Goal: Task Accomplishment & Management: Manage account settings

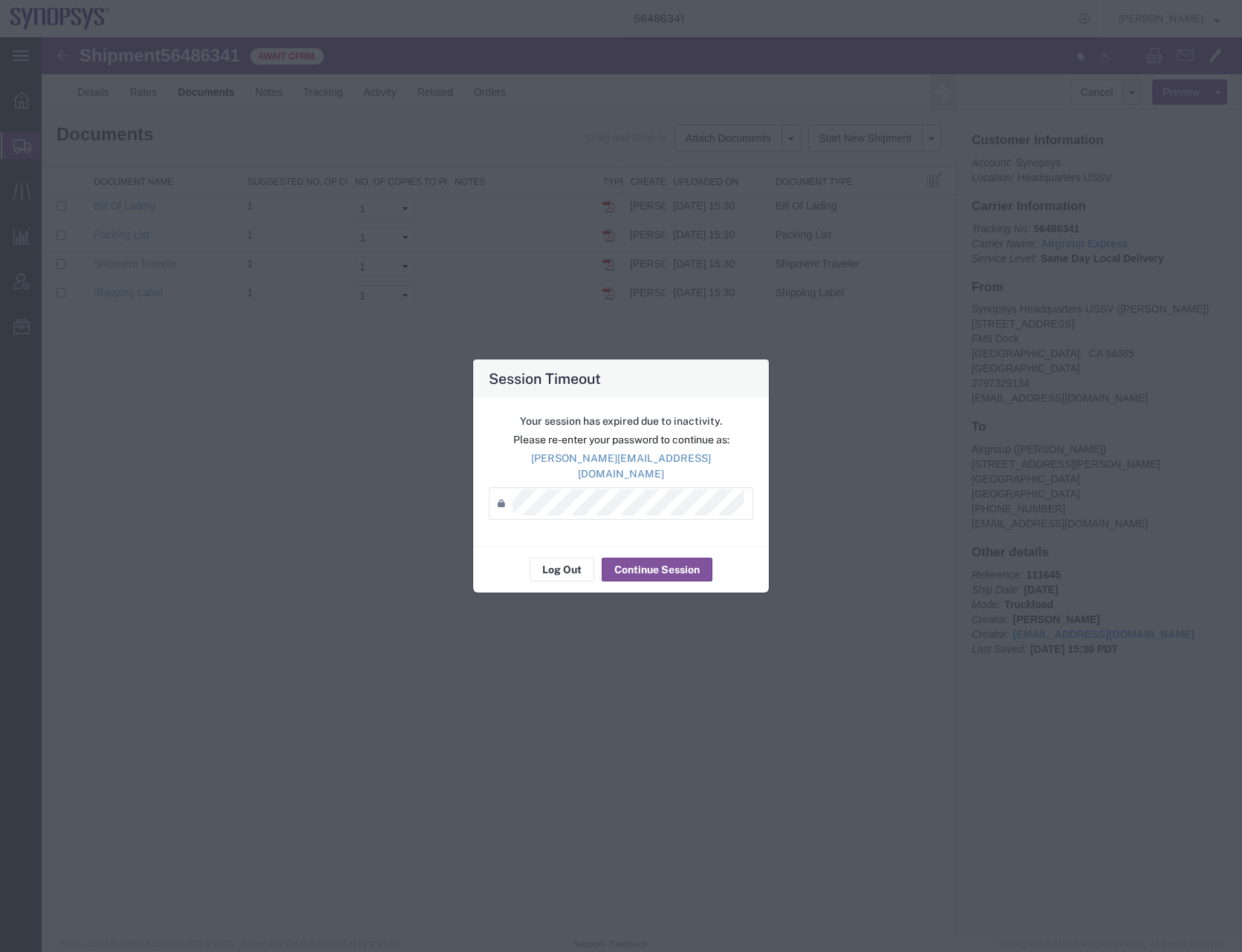
click at [643, 384] on div "Session Timeout" at bounding box center [621, 379] width 296 height 38
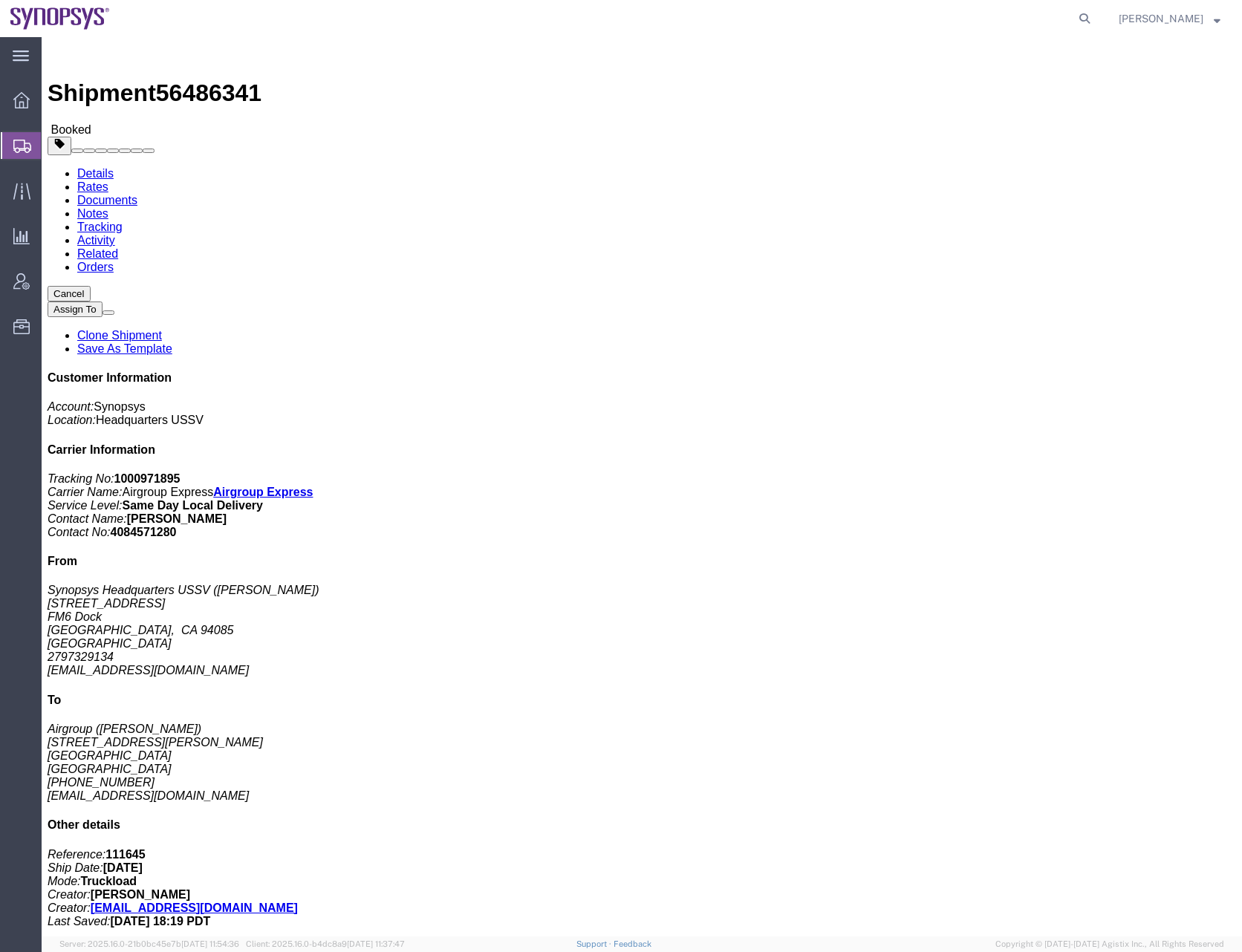
click div "Ship From Synopsys Headquarters USSV (Nicolas Tomaro) 675 Almanor Ave FM6 Dock …"
click div "Shipment Detail Ship From Synopsys Headquarters USSV (Nicolas Tomaro) 675 Alman…"
click span "56486341"
copy span "56486341"
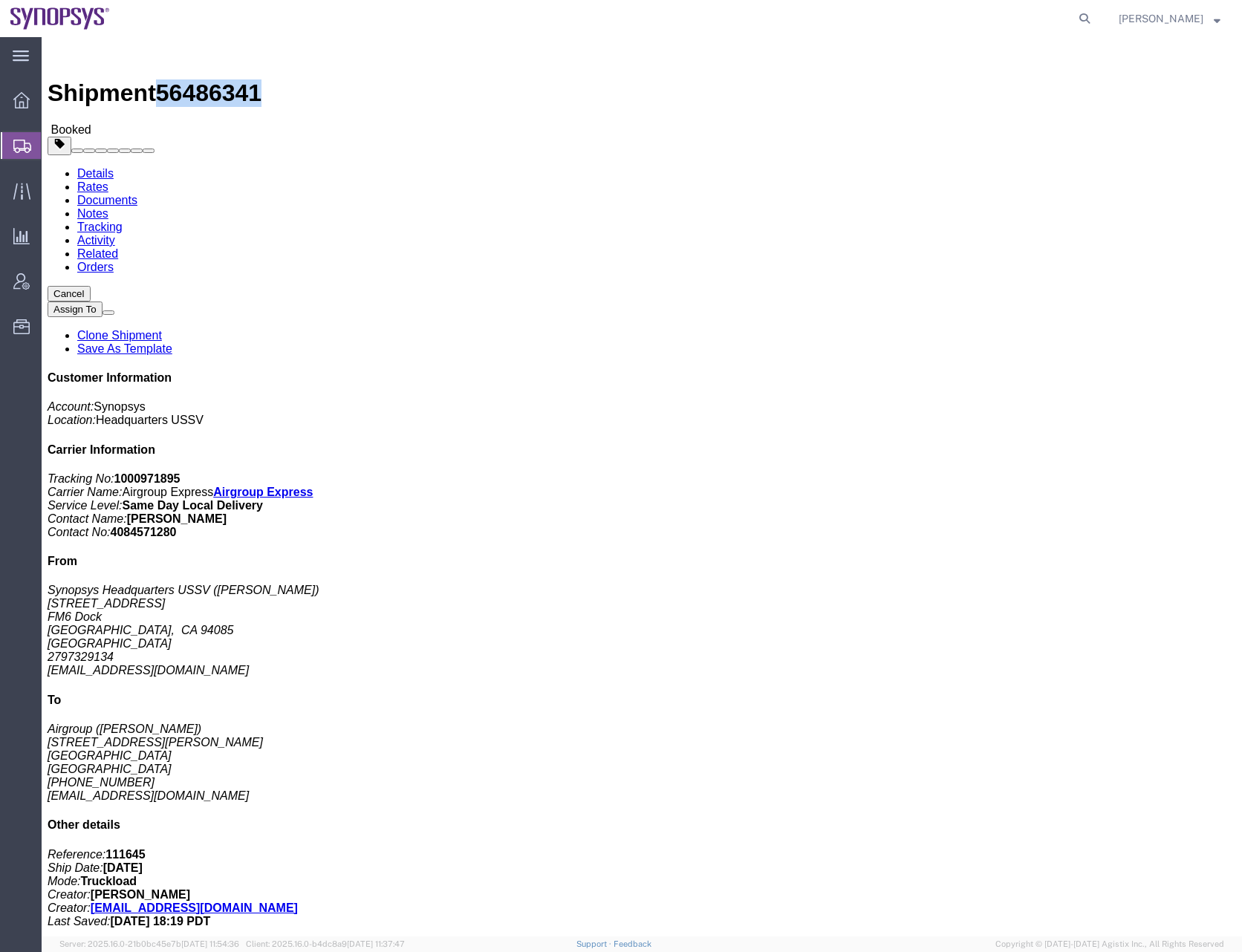
click link "Documents"
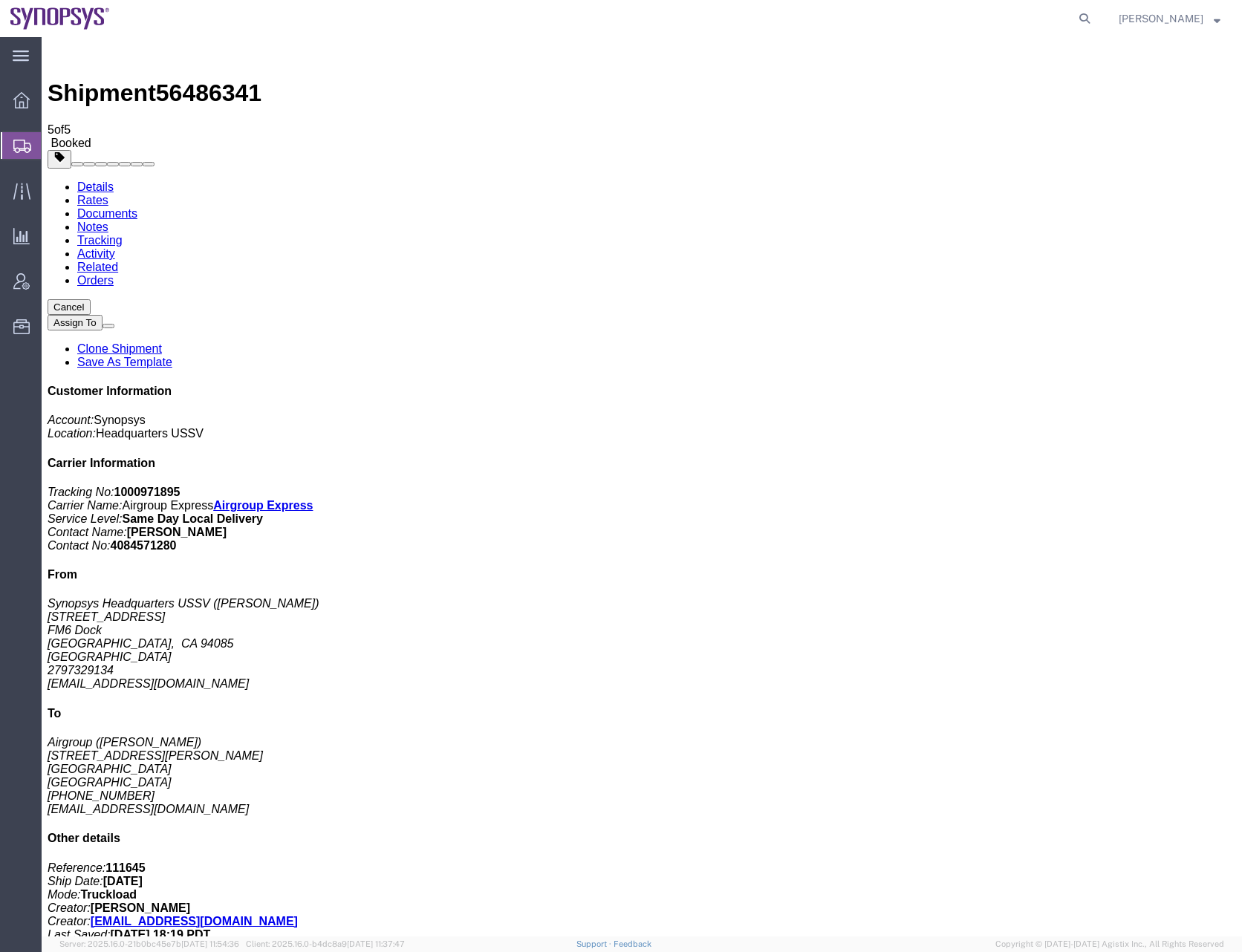
click at [99, 180] on link "Details" at bounding box center [95, 187] width 37 height 13
click div "Ship From Synopsys Headquarters USSV (Nicolas Tomaro) 675 Almanor Ave FM6 Dock …"
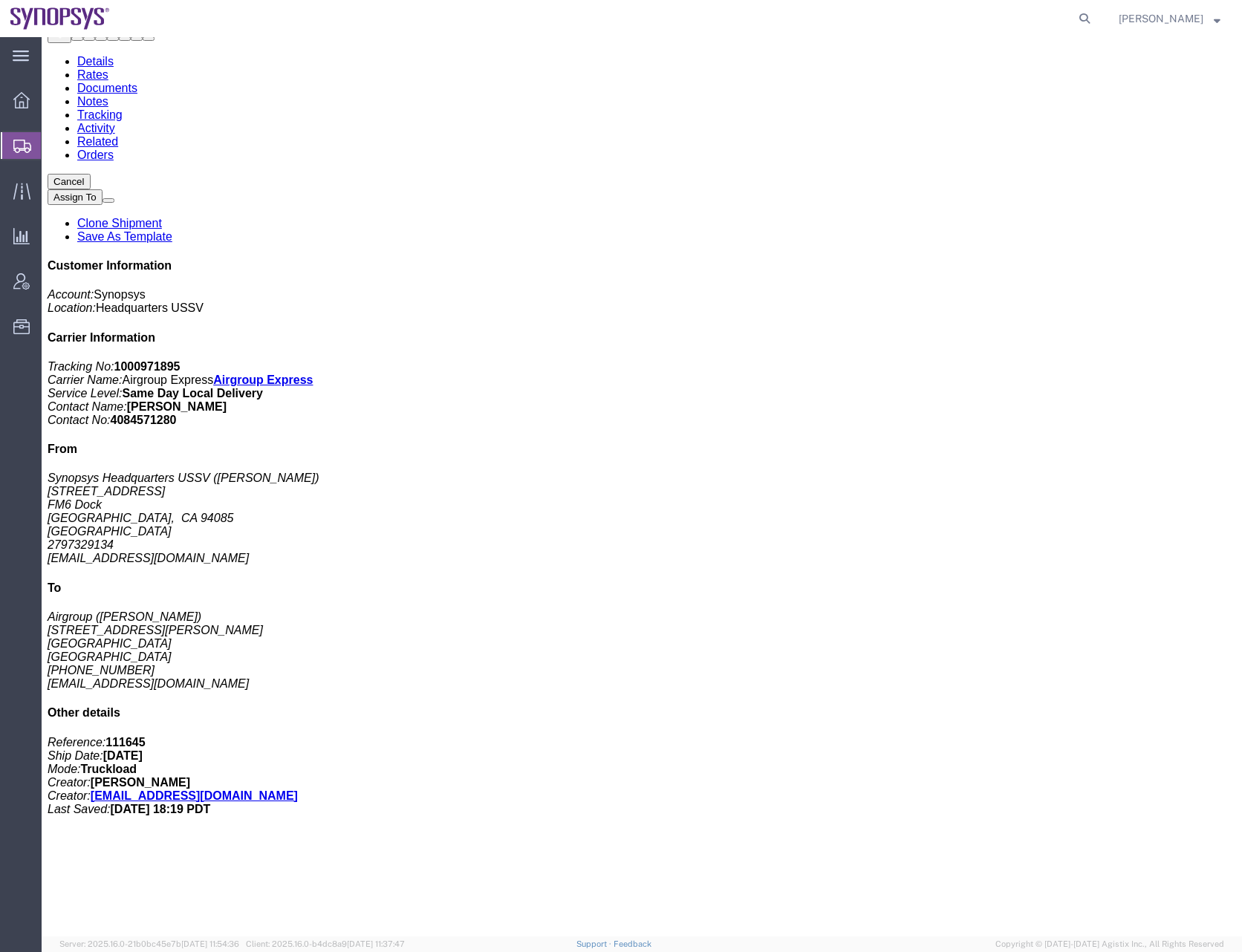
scroll to position [251, 0]
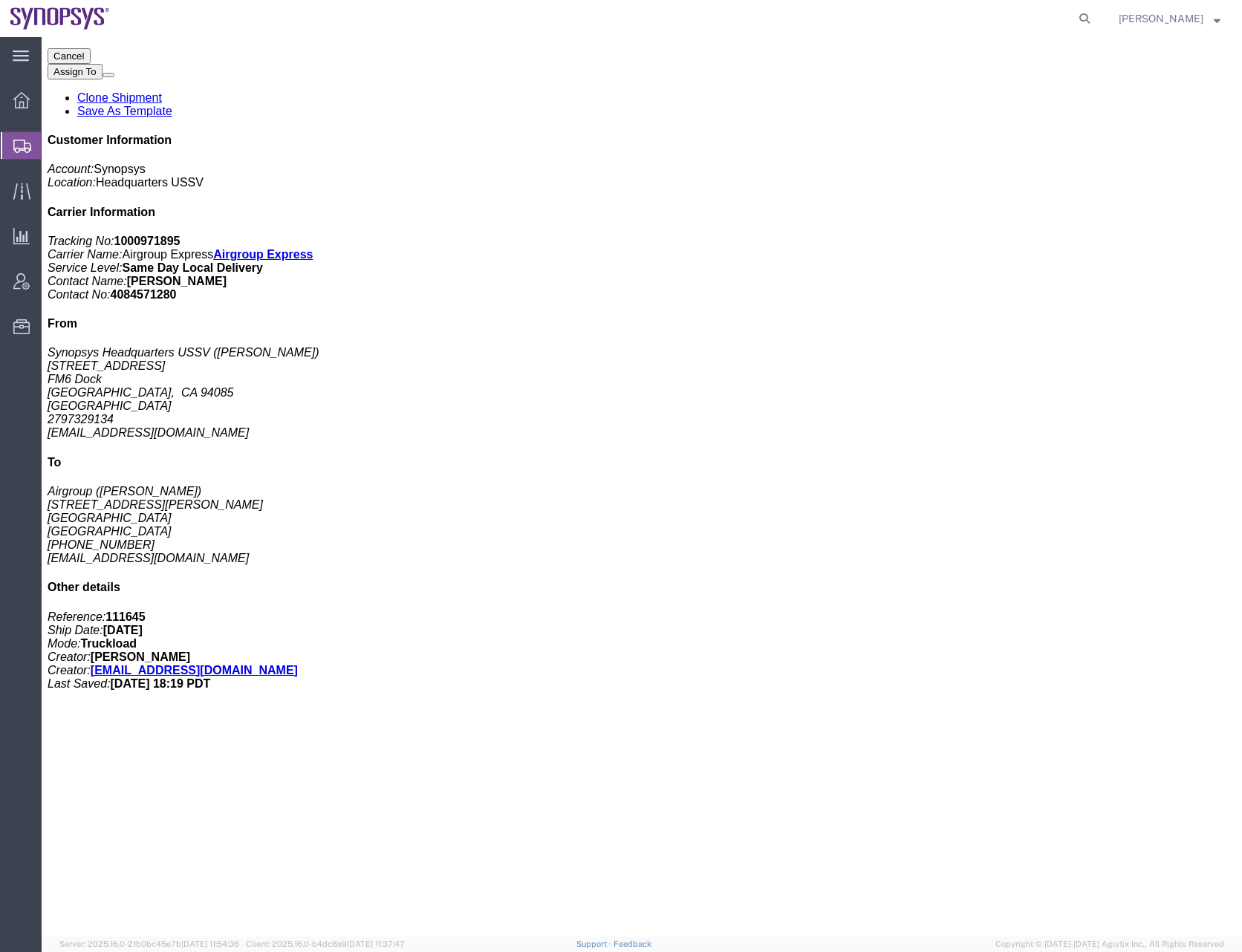
click div "1 Crate(s) Total weight: 220.46 LBS Dimensions: L 80.71 x W 31.50 x H 26.77 IN …"
click link "Clone Shipment"
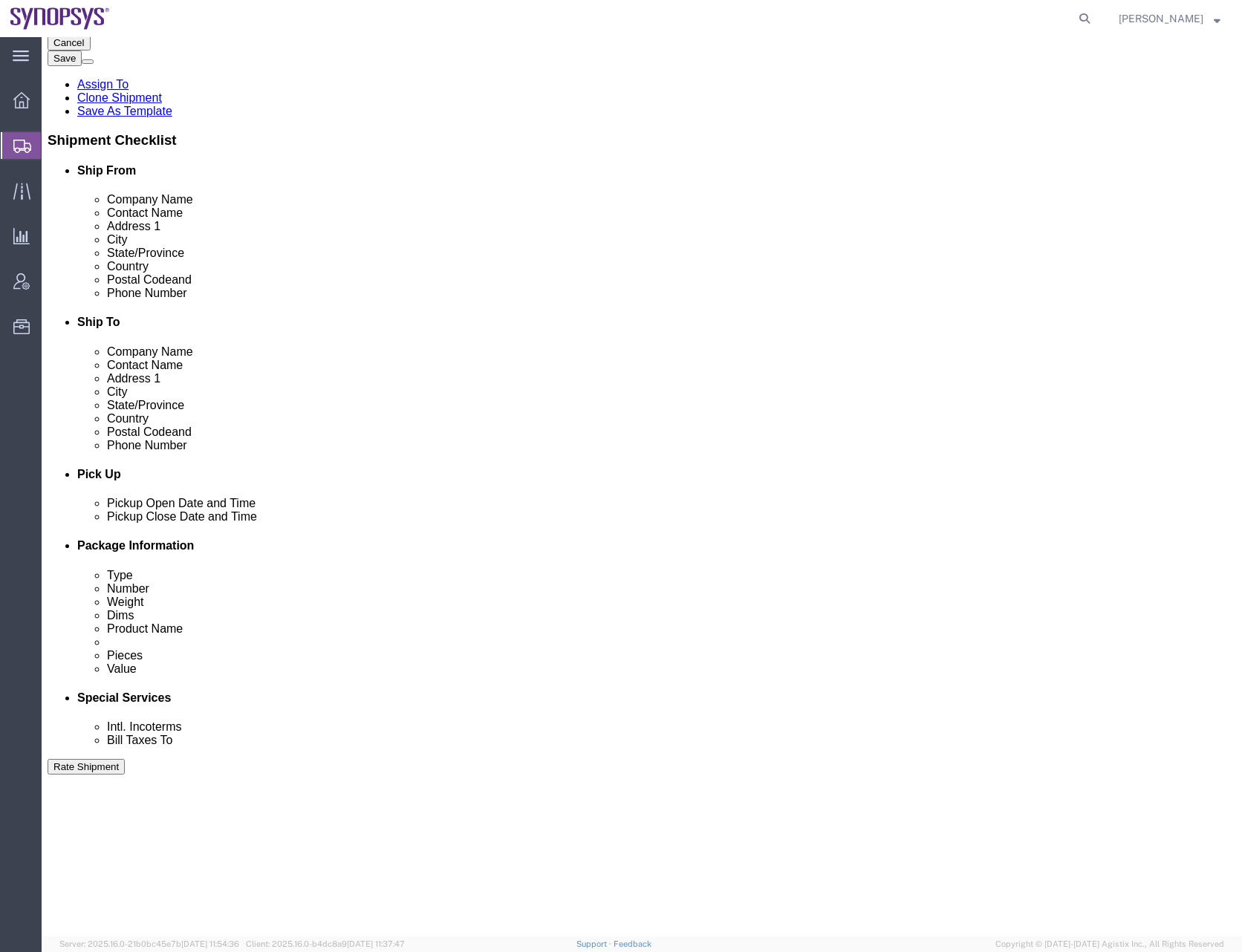
select select "63204"
select select
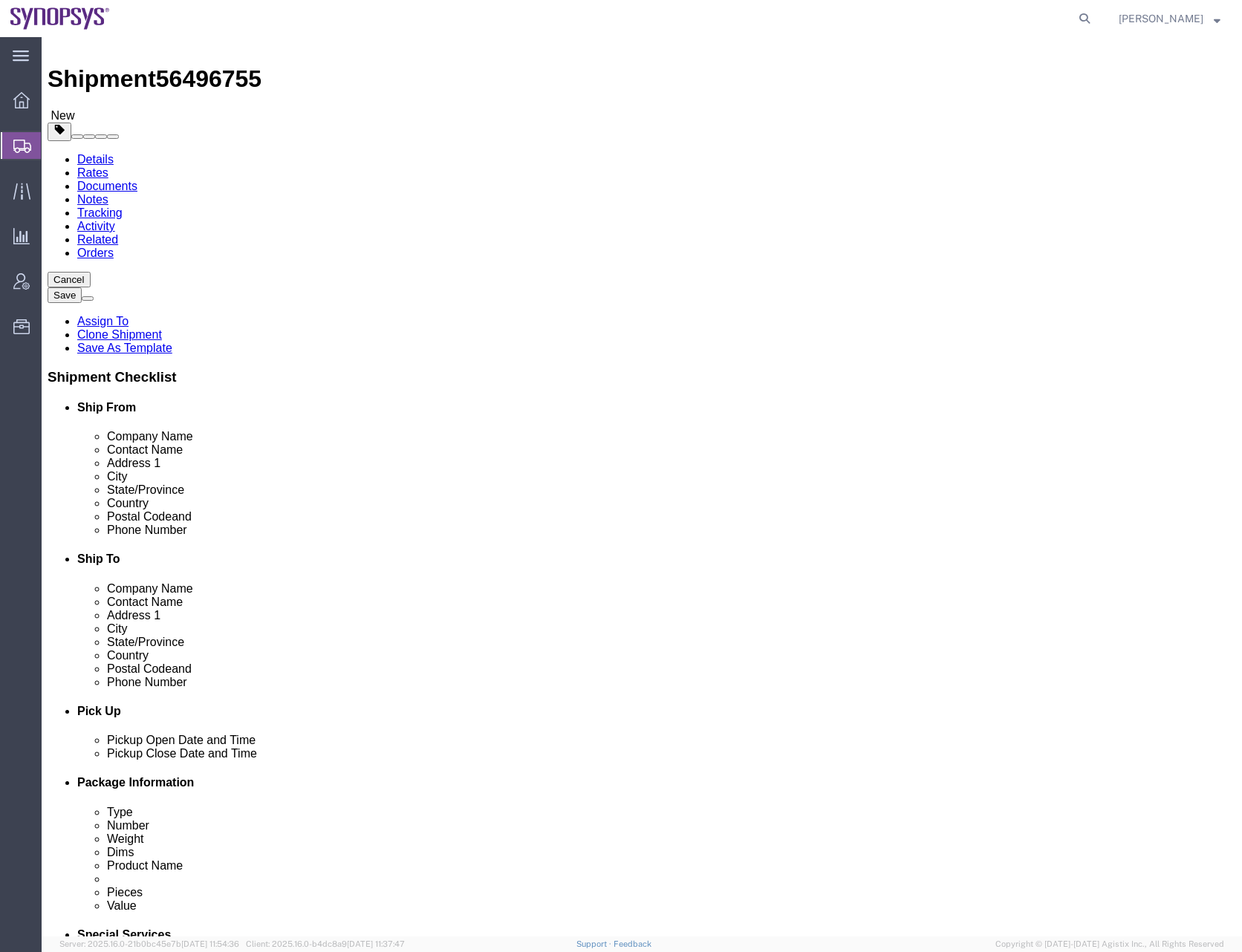
scroll to position [0, 0]
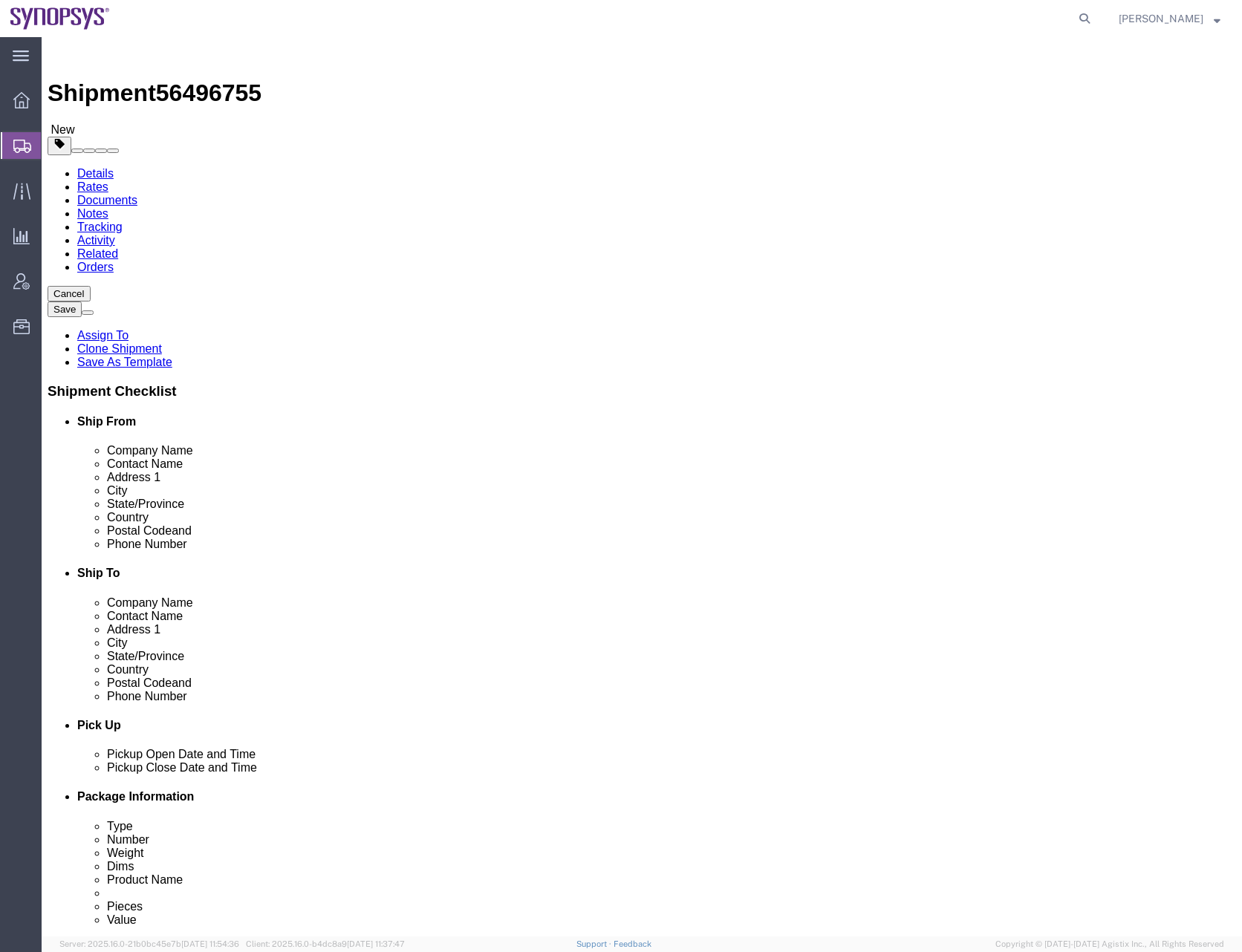
drag, startPoint x: 351, startPoint y: 264, endPoint x: 319, endPoint y: 276, distance: 34.2
click div "Location Headquarters USSV My Profile Location Aachen DE04 Agrate Brianza IT01 …"
drag, startPoint x: 328, startPoint y: 276, endPoint x: 127, endPoint y: 296, distance: 202.0
click div "Location Headquarters USSV My Profile Location Aachen DE04 Agrate Brianza IT01 …"
type input "Intel"
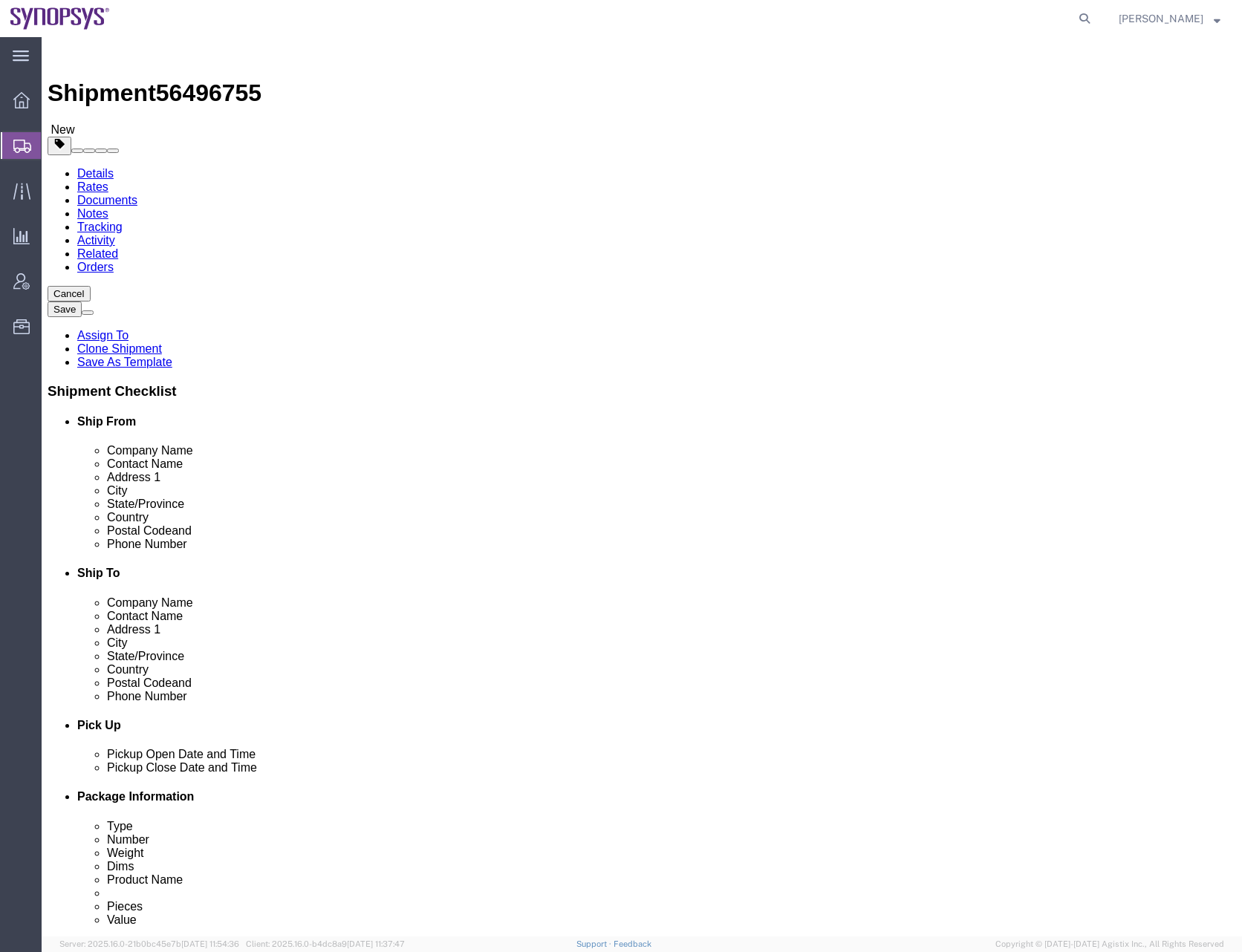
click p "- Intel Folsom - (Nicolas Z. Tomaro) 1900 Prairie City Rd, FM6 Dock, Folsom, CA…"
select select
type input "Intel Folsom"
type input "Nicolas Z. Tomaro"
type input "1900 Prairie City Rd"
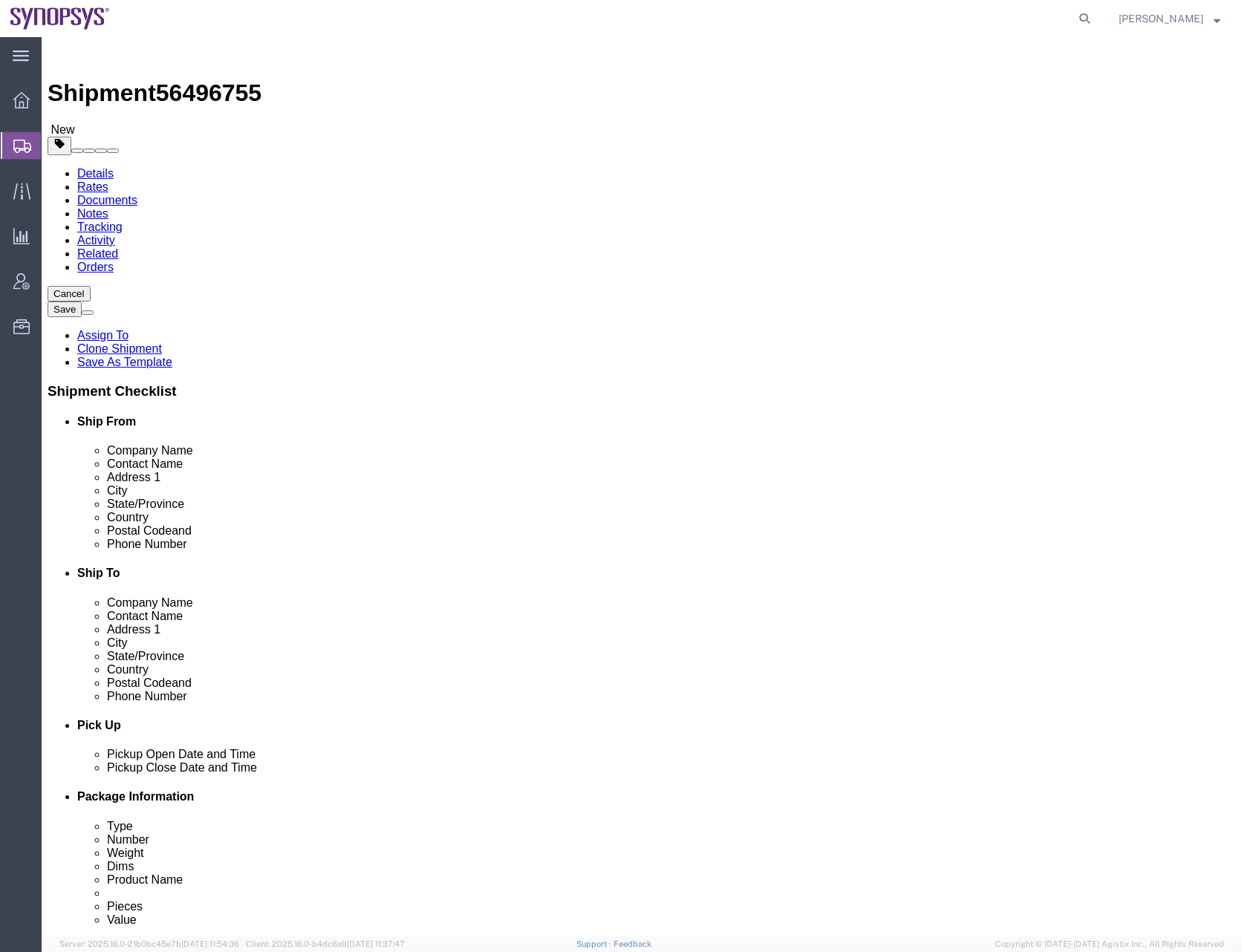
type input "Folsom"
type input "95630-9599"
checkbox input "false"
select select "CA"
type input "Intel Folsom"
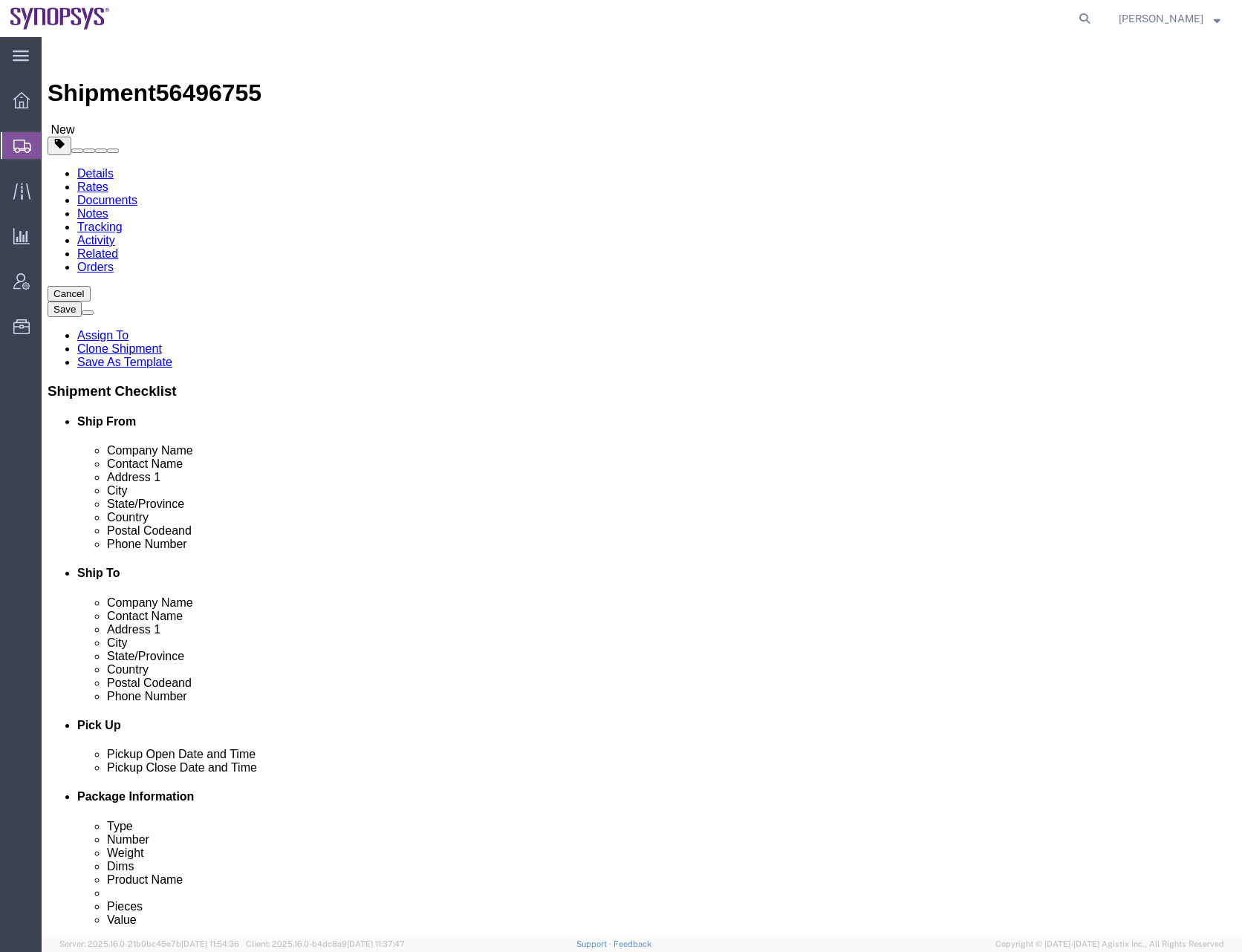
click input "text"
click div "Postal Code 95630-9599"
click input "text"
paste input "2797329134"
type input "2797329134"
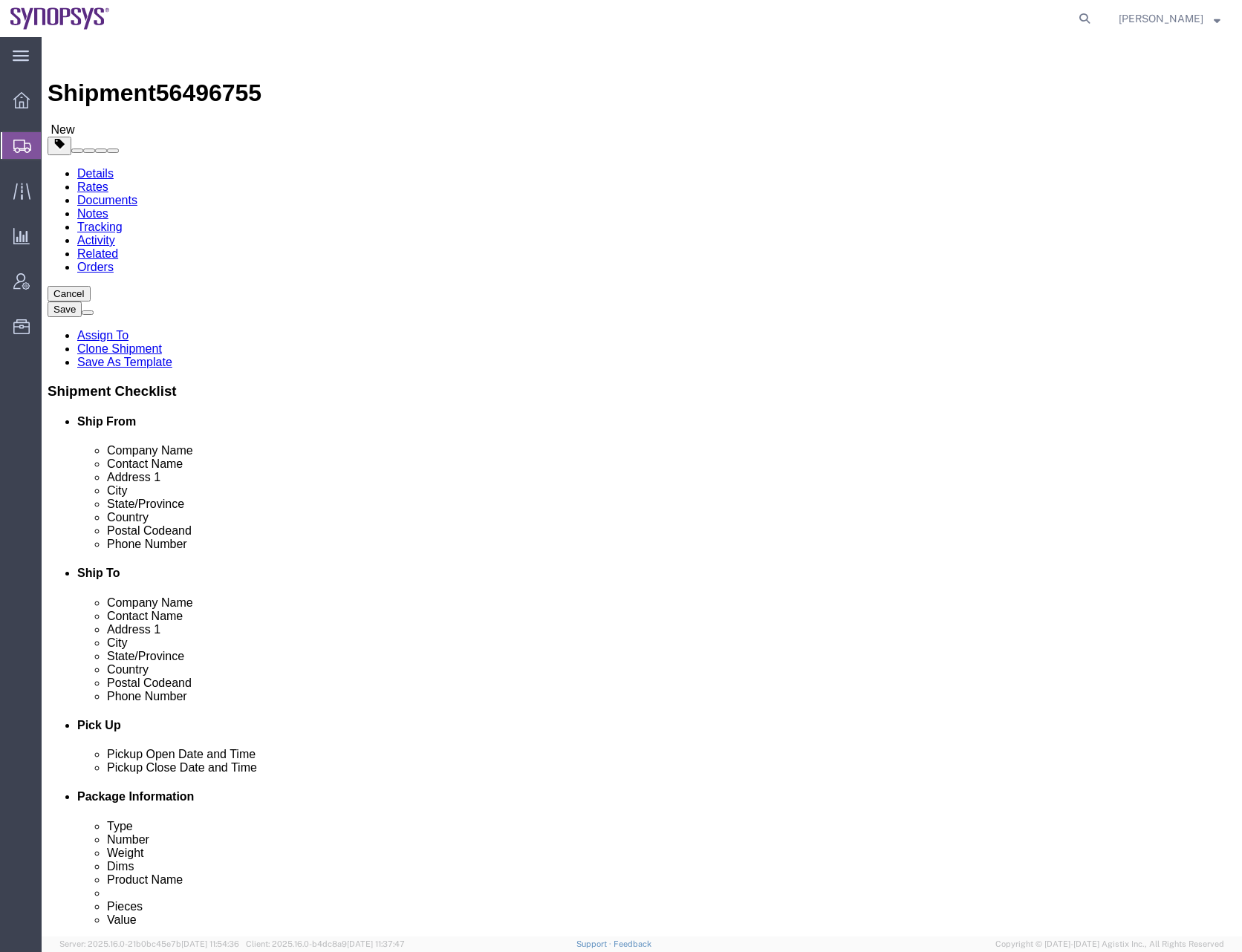
click input "text"
paste input "ntomaro@synopsys.com"
type input "ntomaro@synopsys.com"
checkbox input "true"
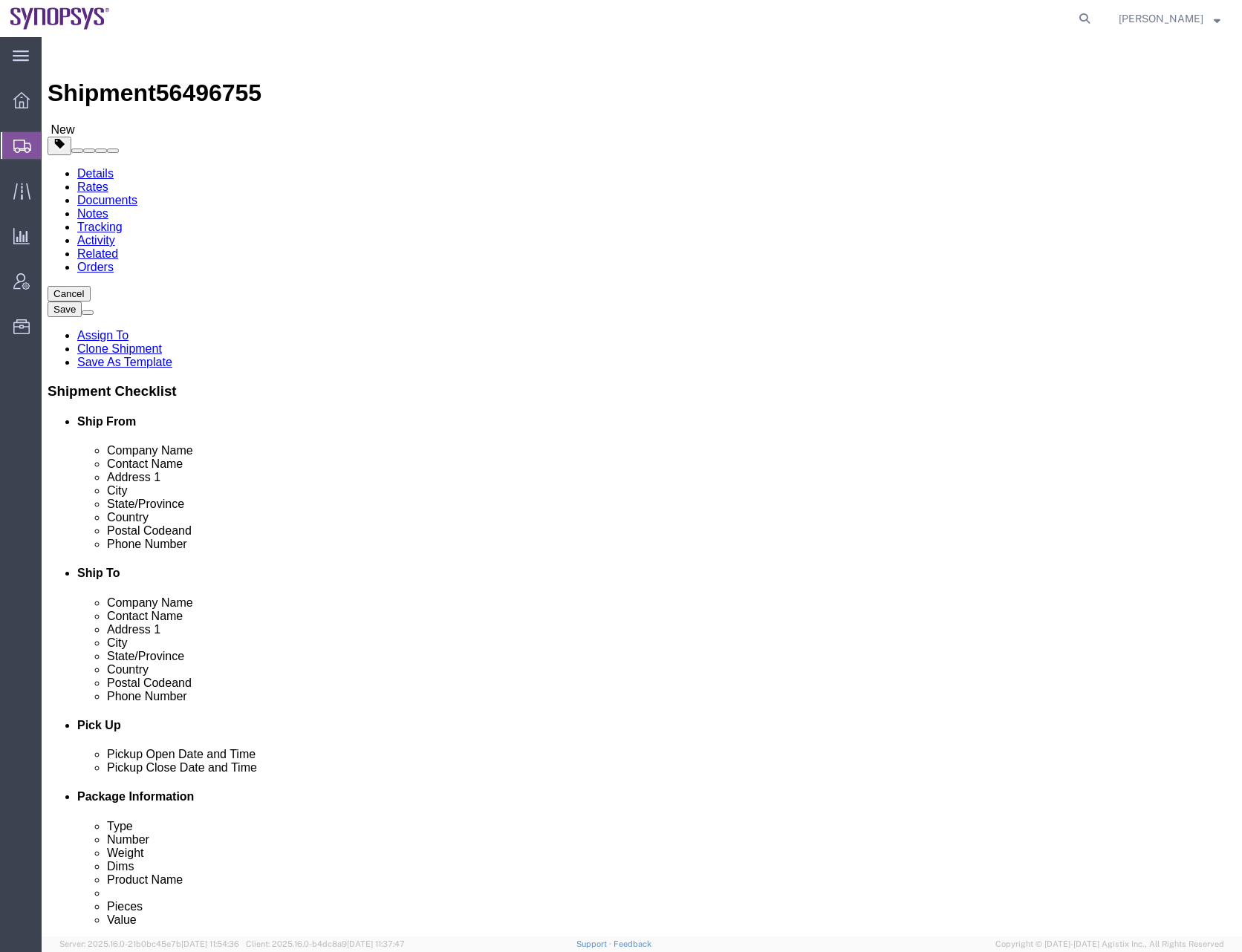
click div "Location My Profile Location Aachen DE04 Agrate Brianza IT01 Aschheim DE02 Atla…"
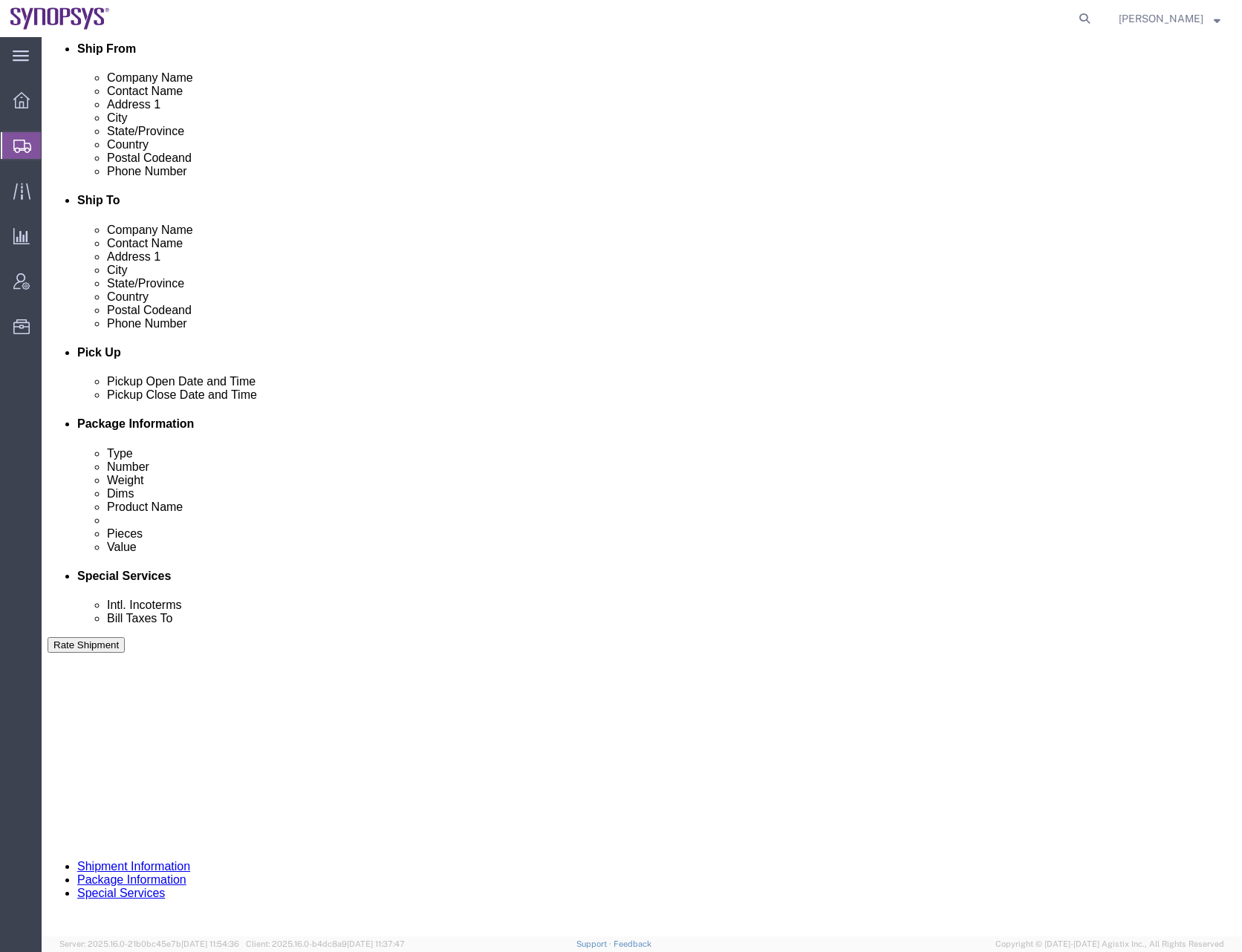
scroll to position [378, 0]
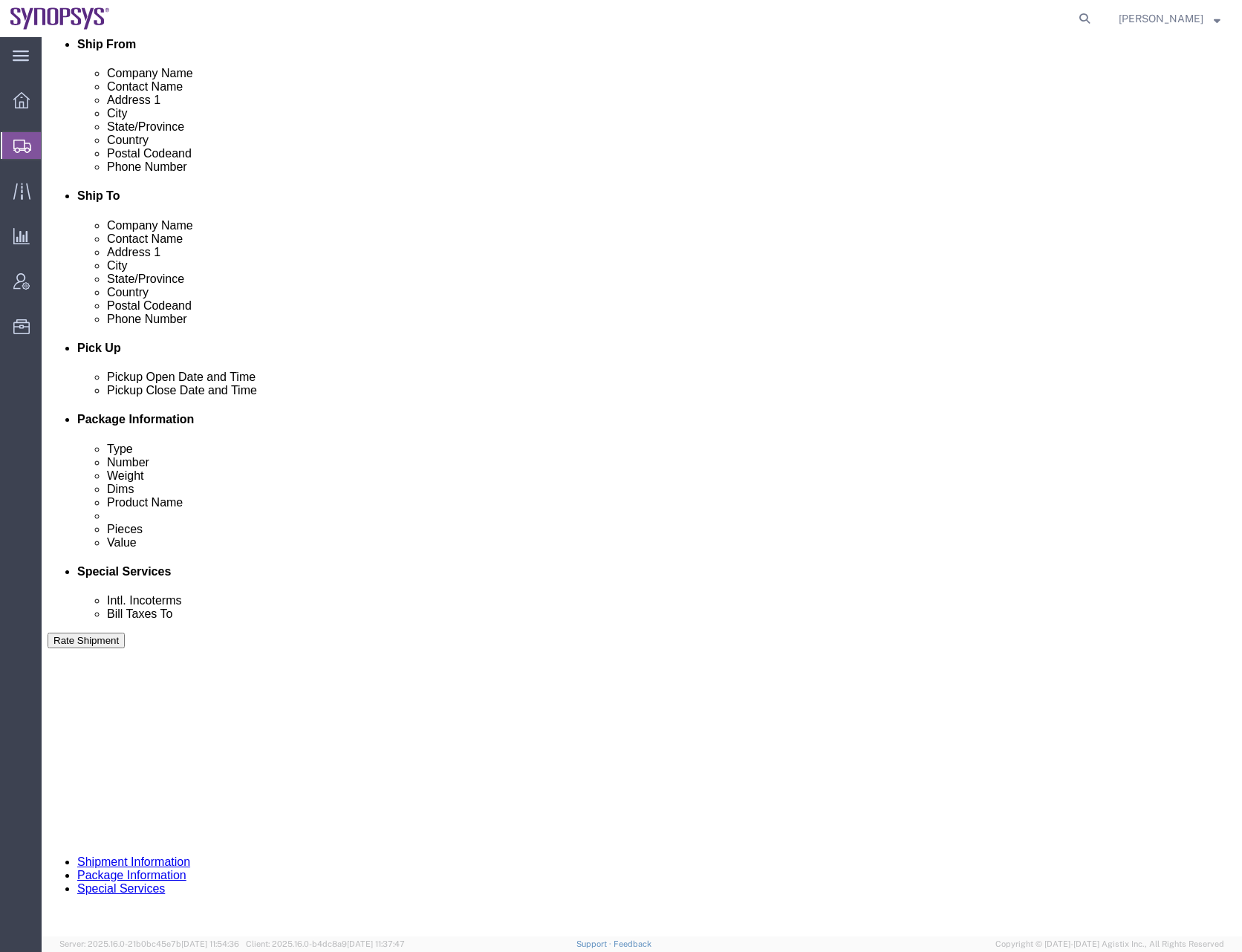
click select "Select Air Less than Truckload Multi-Leg Ocean Freight Rail Small Parcel Truckl…"
select select
click select "Select Air Less than Truckload Multi-Leg Ocean Freight Rail Small Parcel Truckl…"
drag, startPoint x: 454, startPoint y: 822, endPoint x: 494, endPoint y: 826, distance: 40.2
click div "Previous Continue"
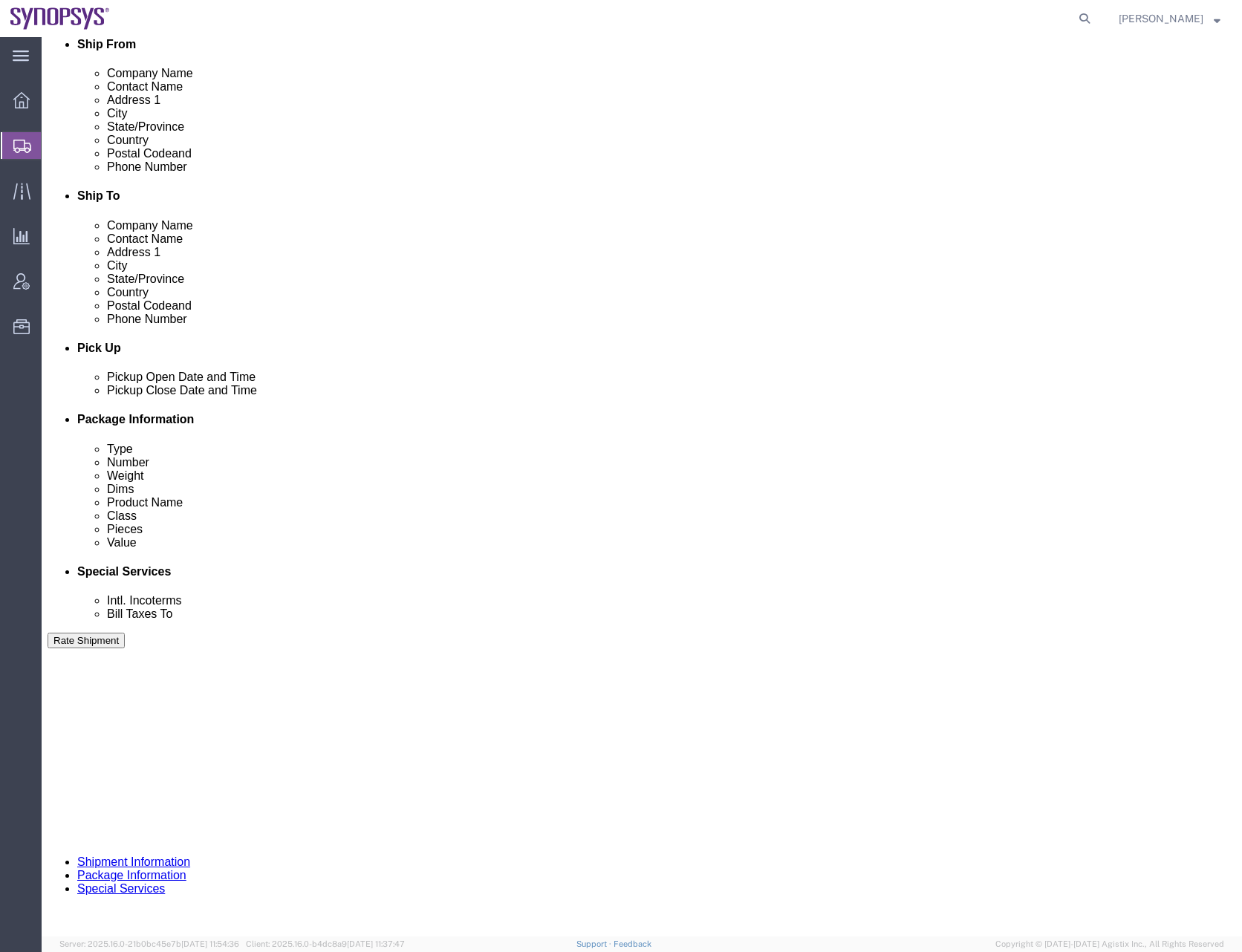
click button "Continue"
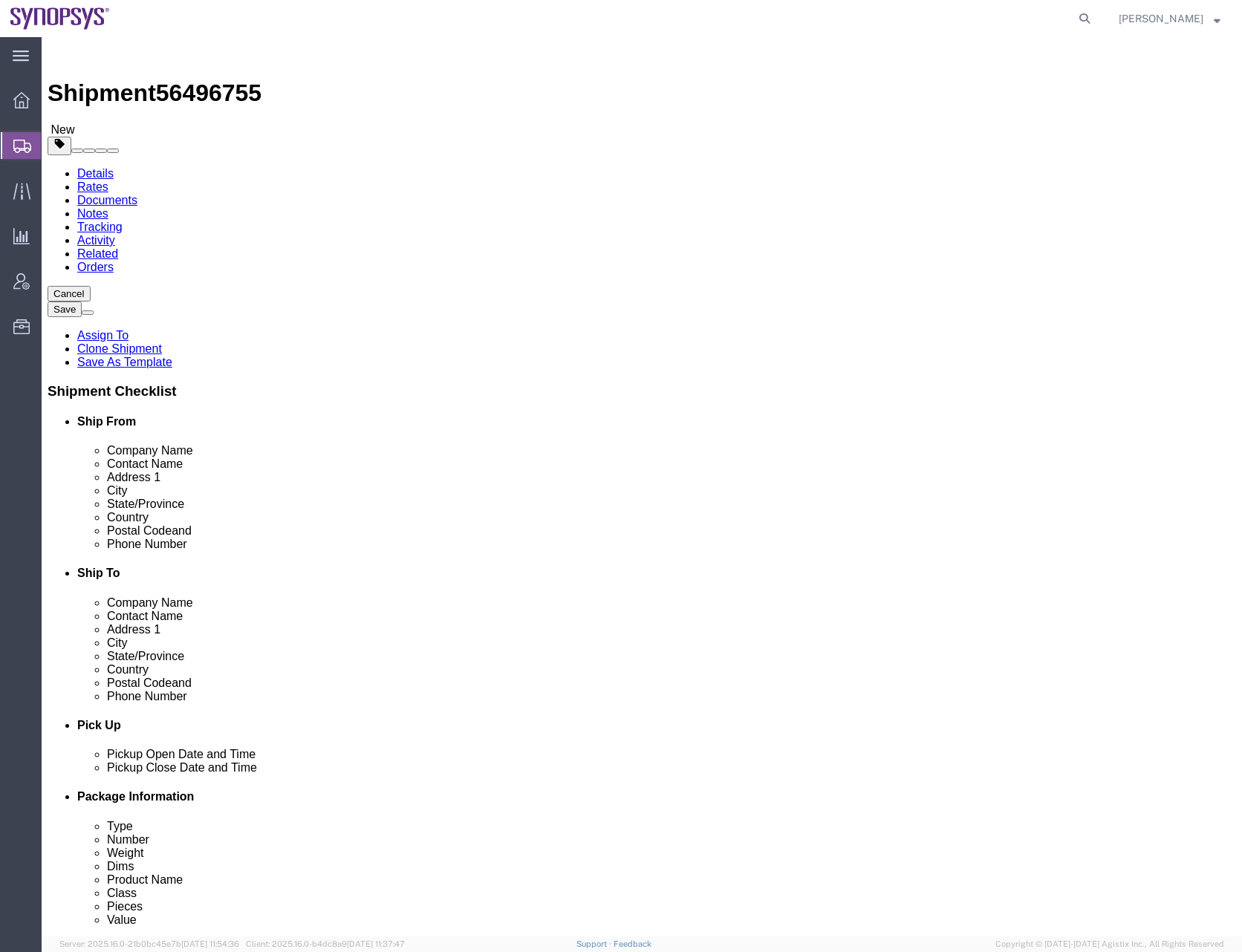
click dd "5.00 Each"
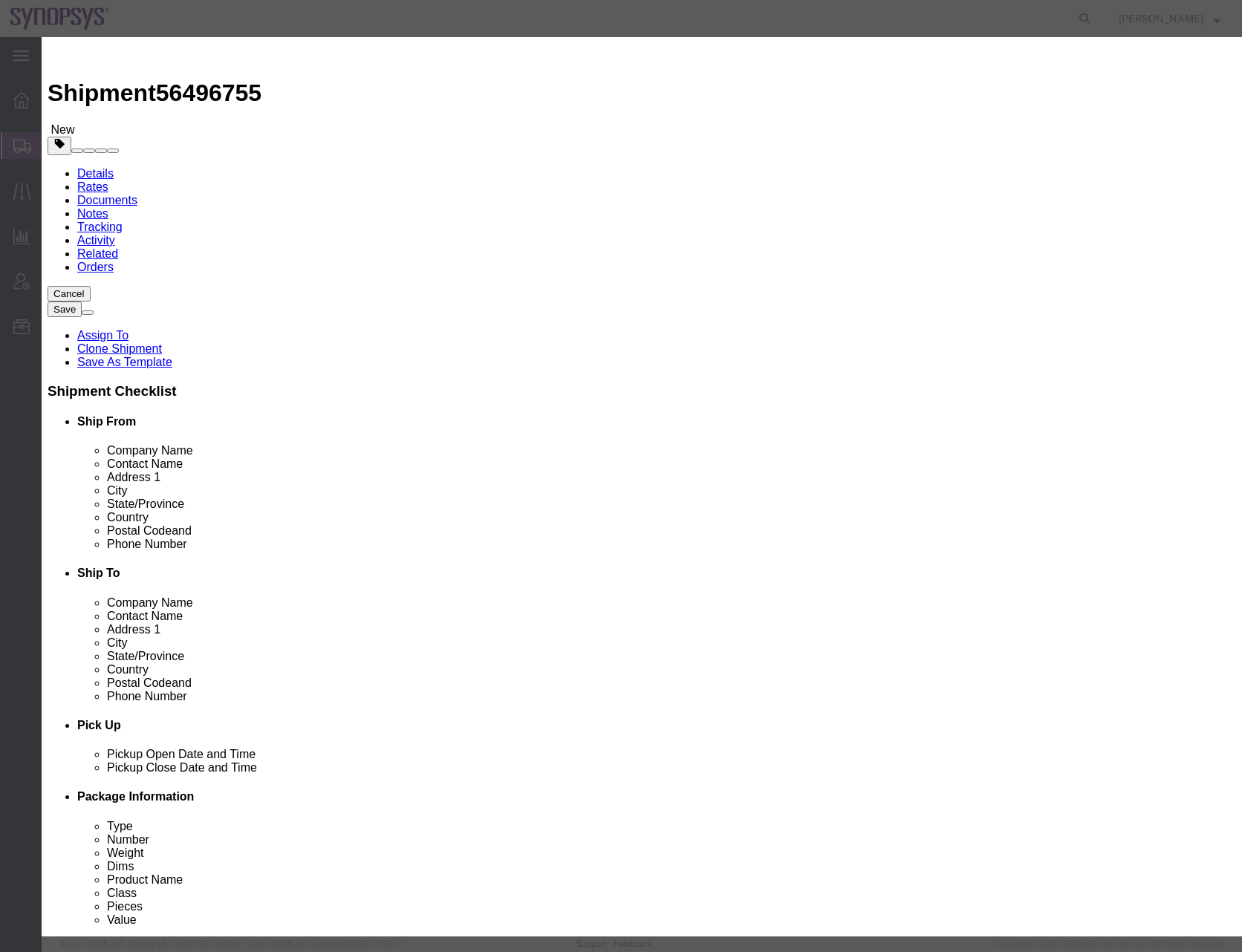
click button "Save & Close"
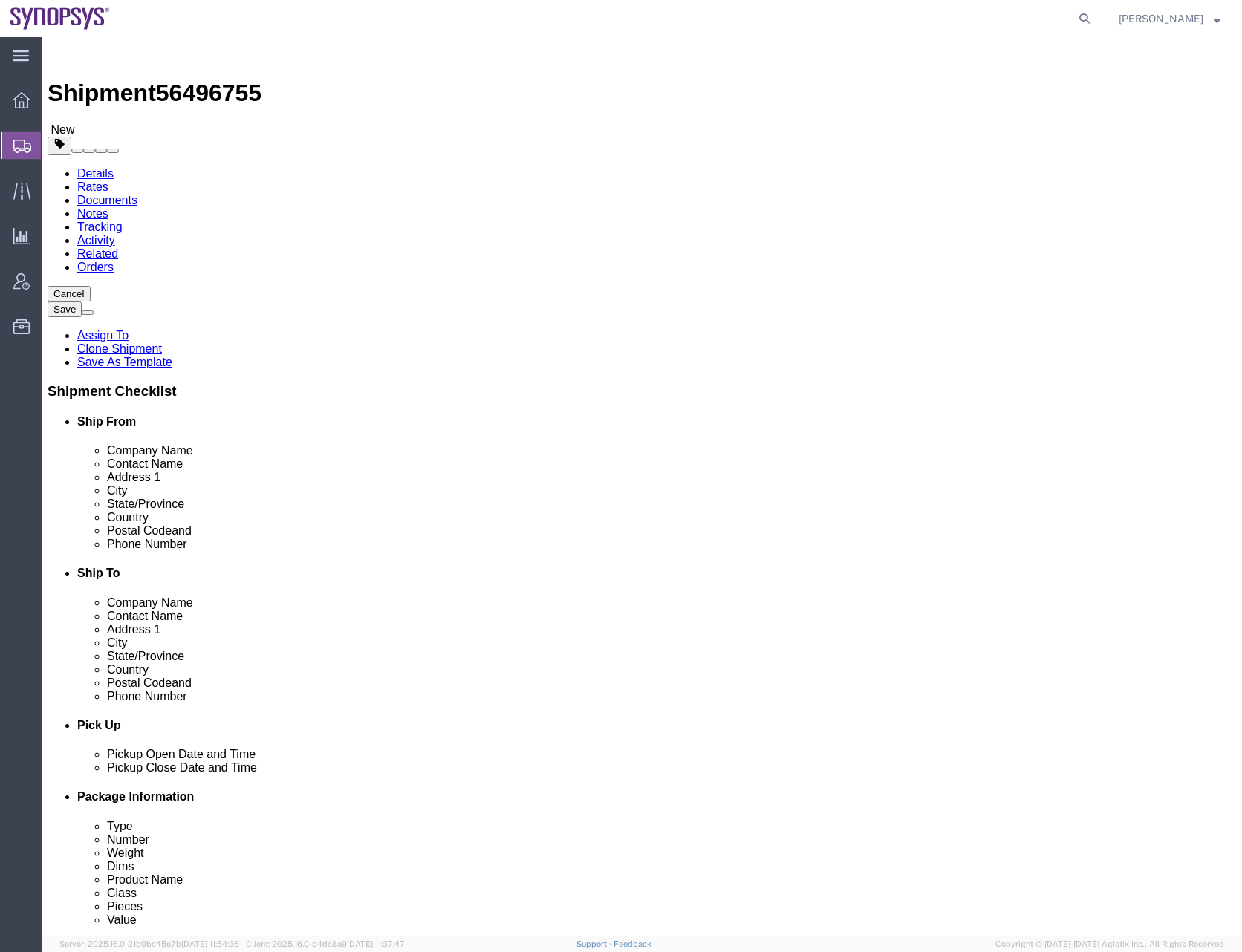
click dd "5.00 Each"
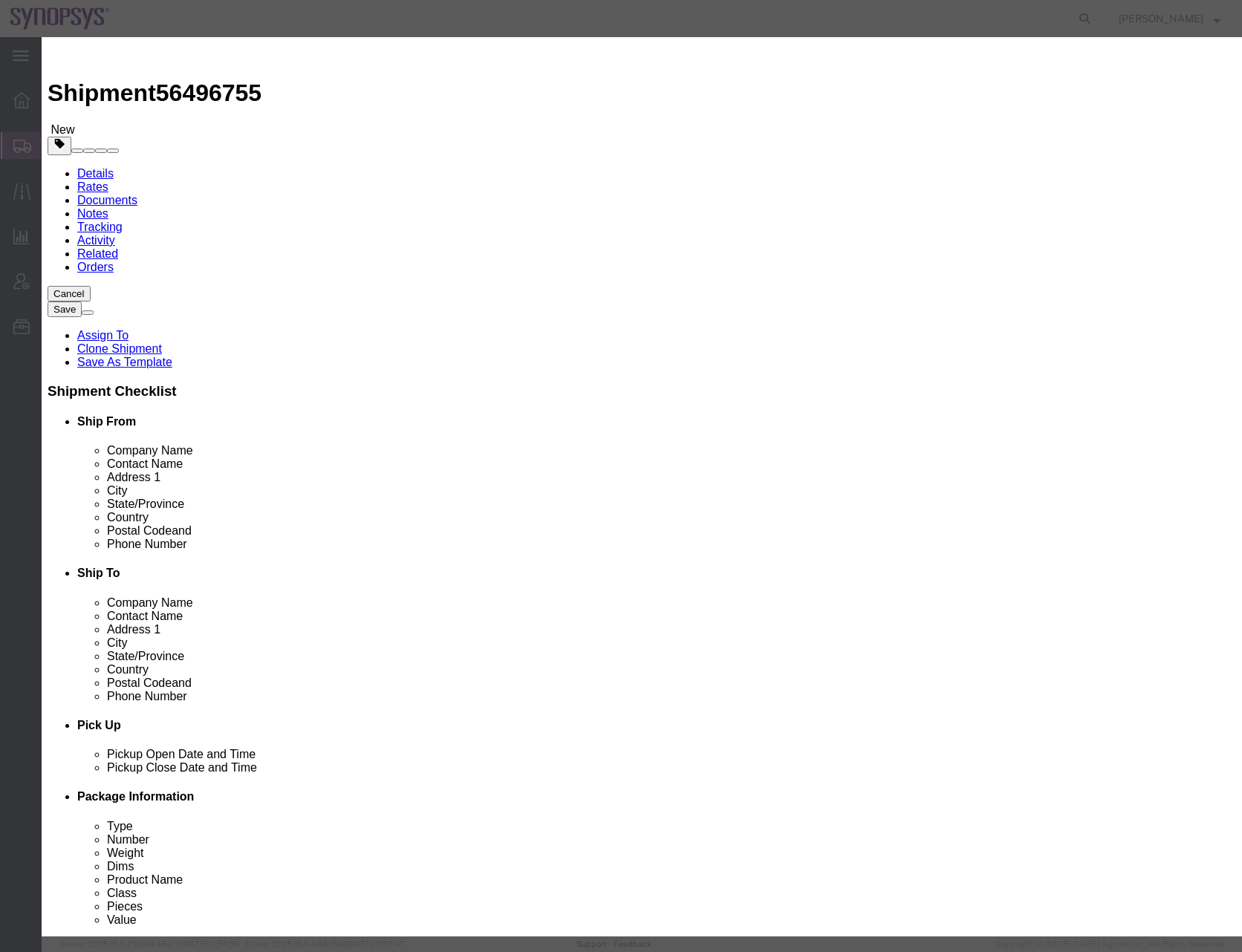
click button "Save & Close"
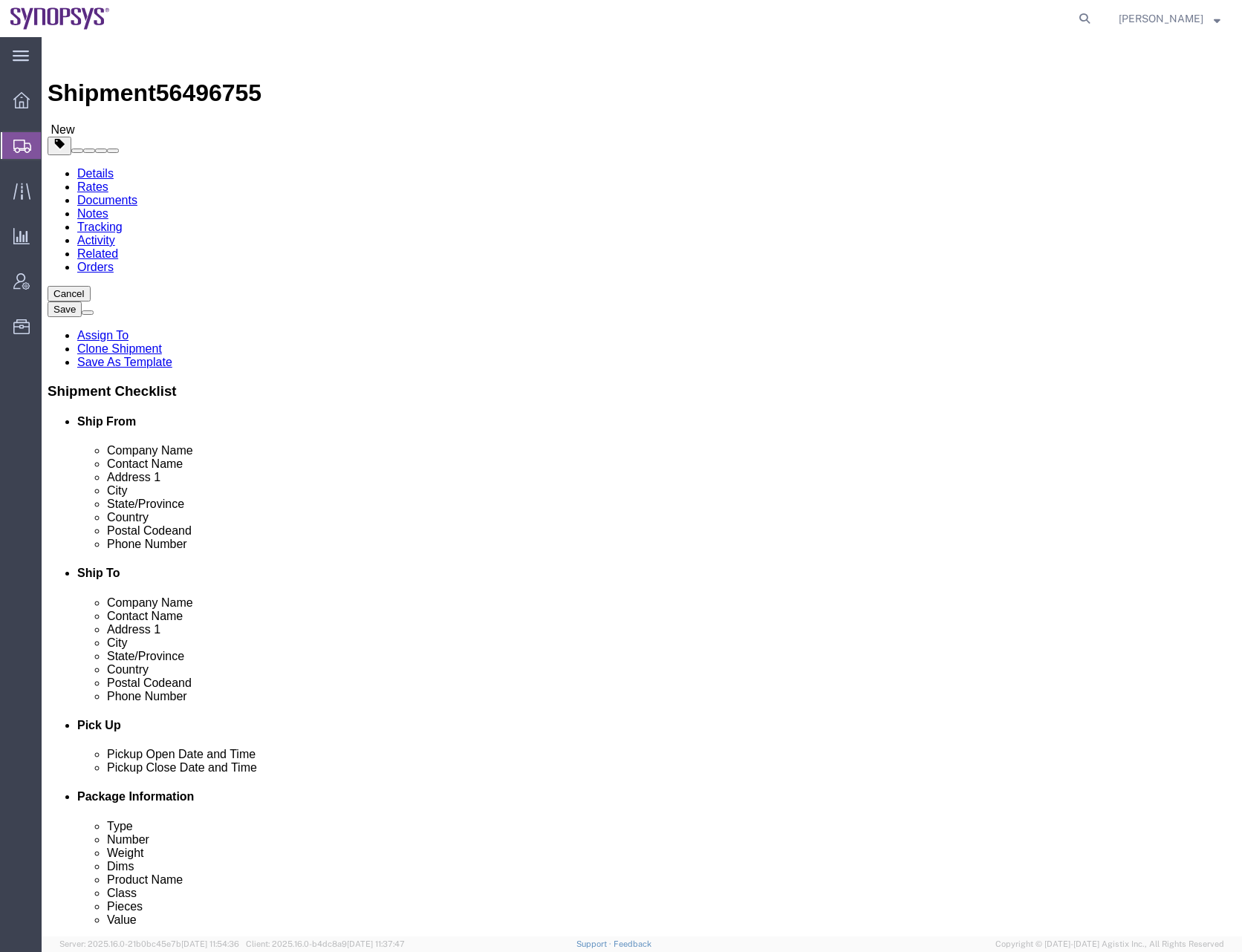
click div "Previous Continue"
click button "Continue"
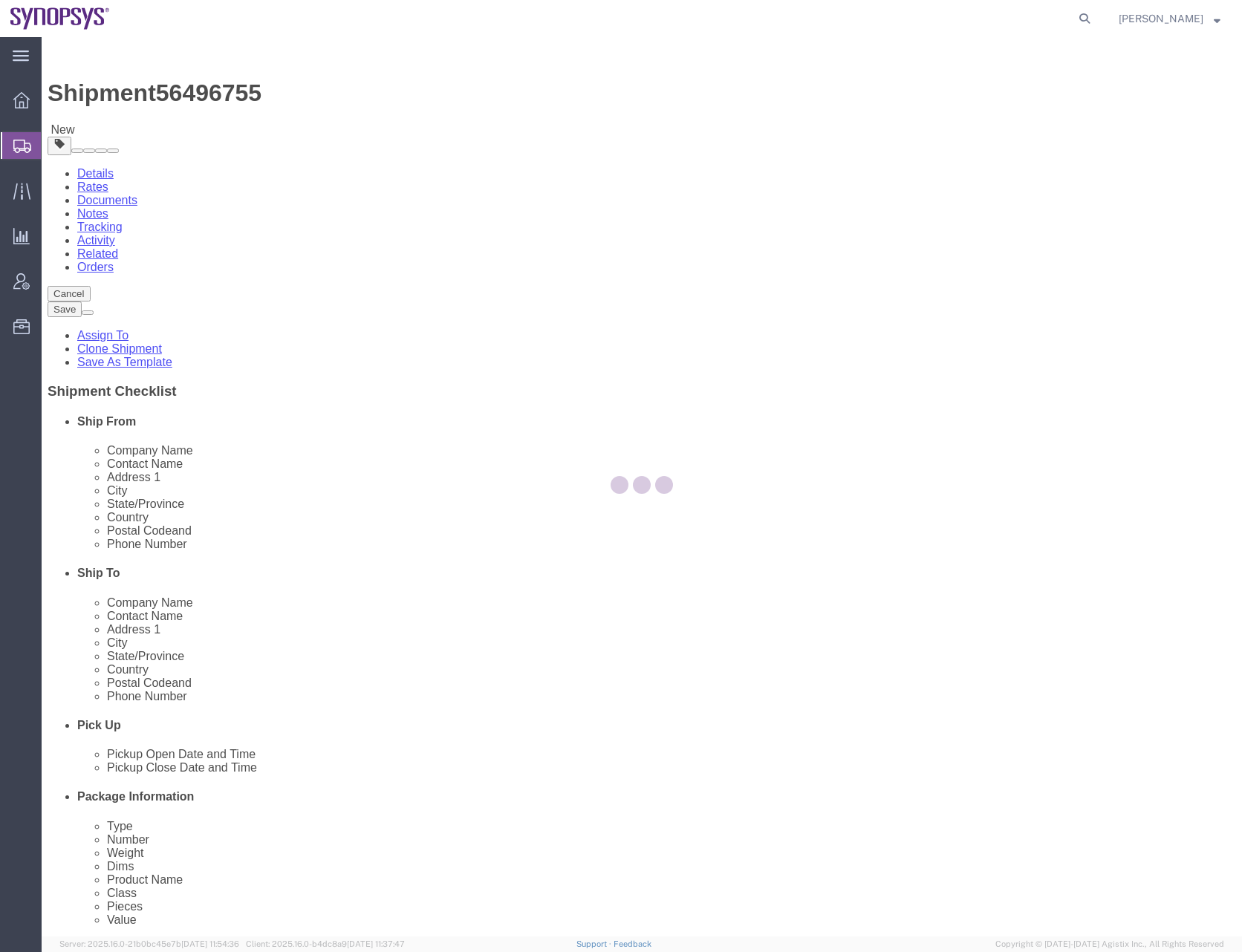
select select
select select "COSTCENTER"
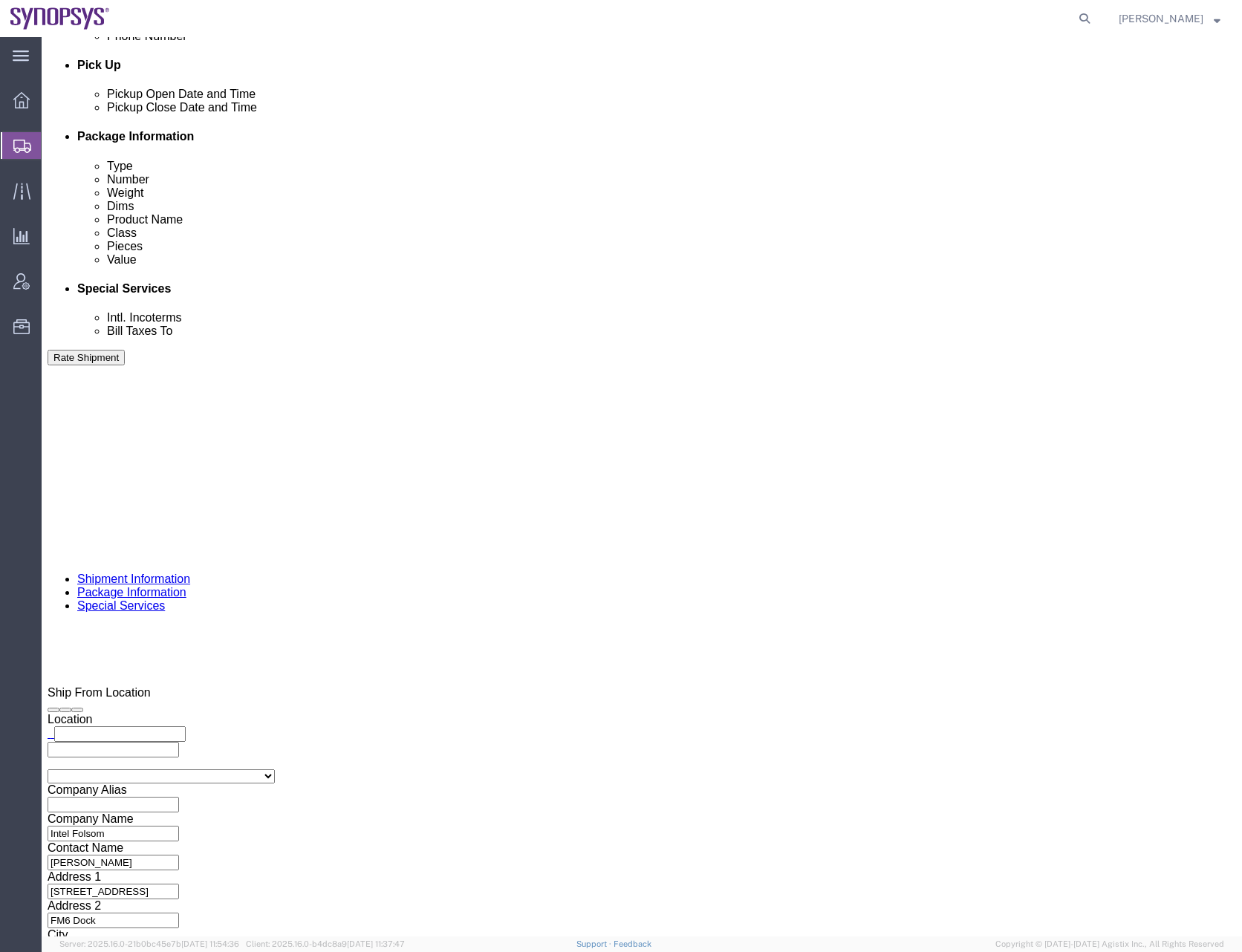
scroll to position [669, 0]
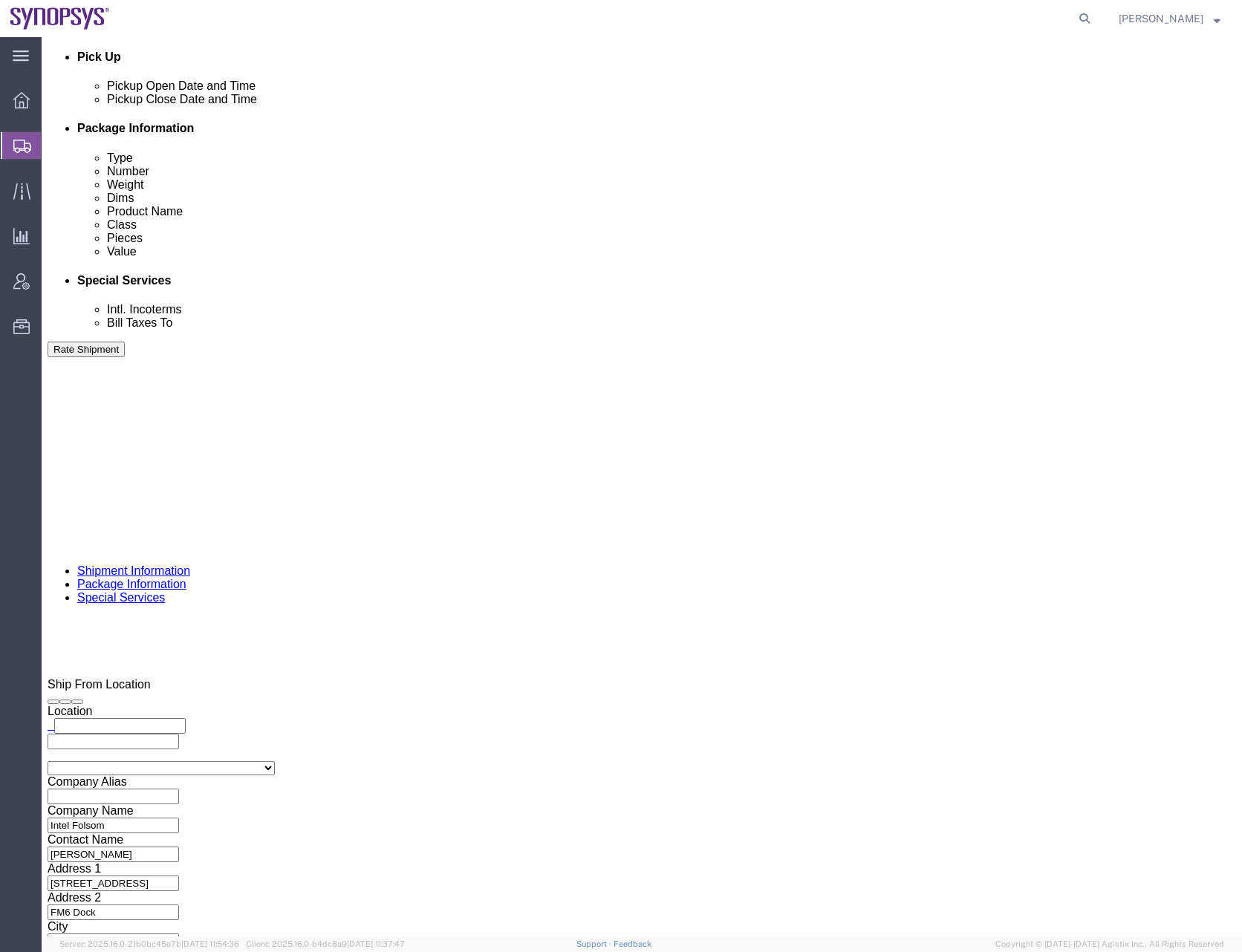
drag, startPoint x: 99, startPoint y: 681, endPoint x: 60, endPoint y: 691, distance: 40.3
click div "What documents that would like to be included with the Shipment notification em…"
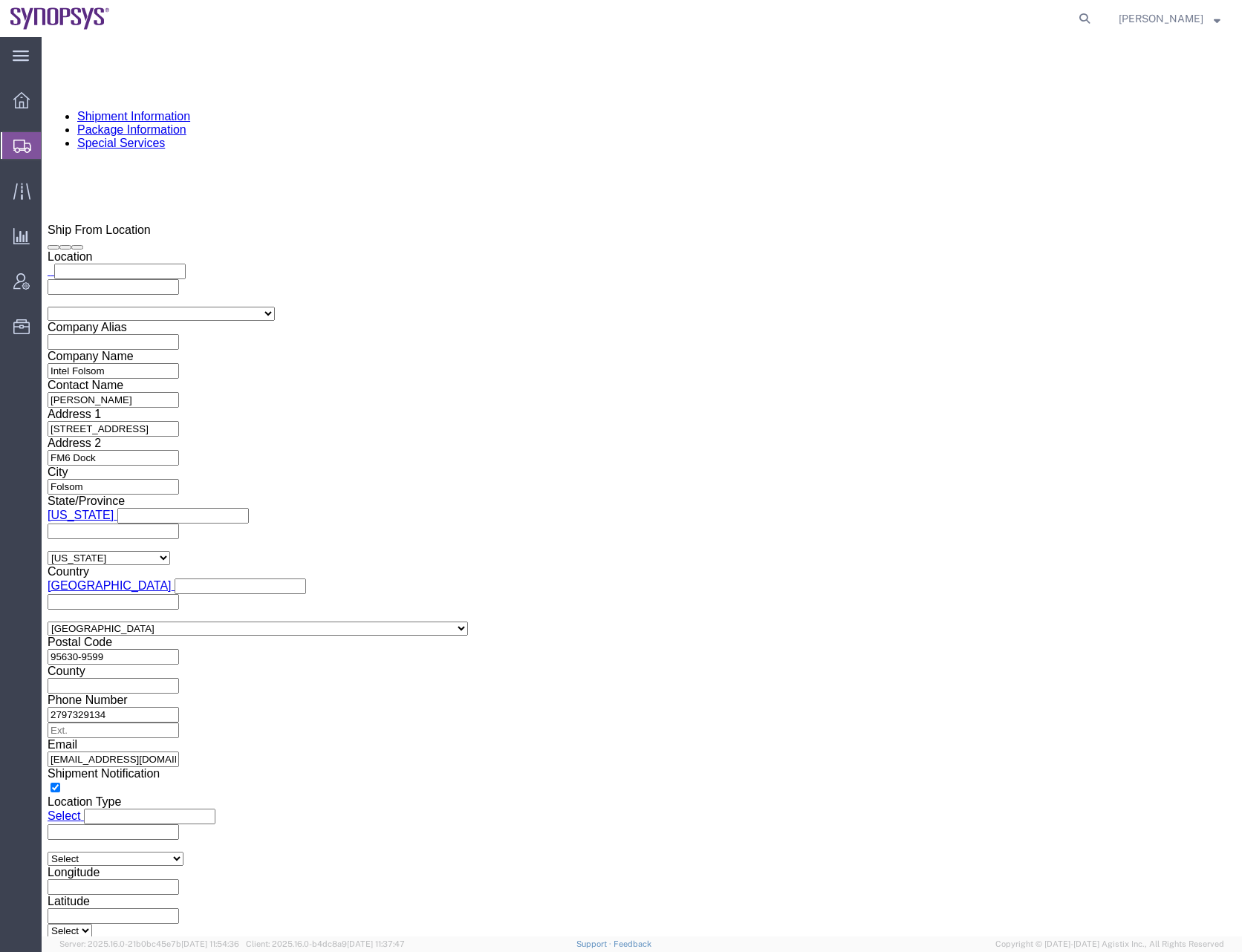
scroll to position [1337, 0]
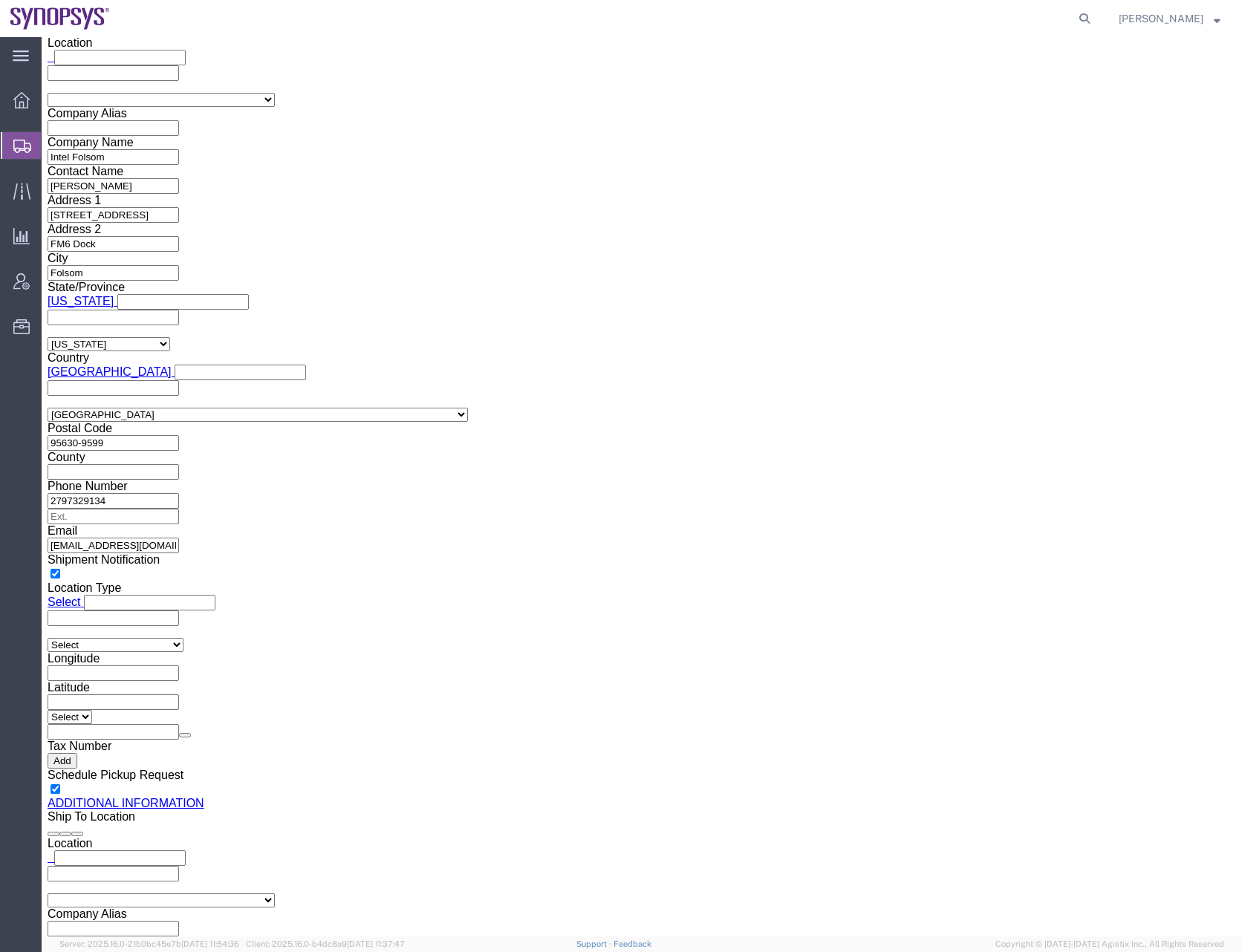
click div "Cancel Save Assign To Clone Shipment Save As Template Shipment Checklist Ship F…"
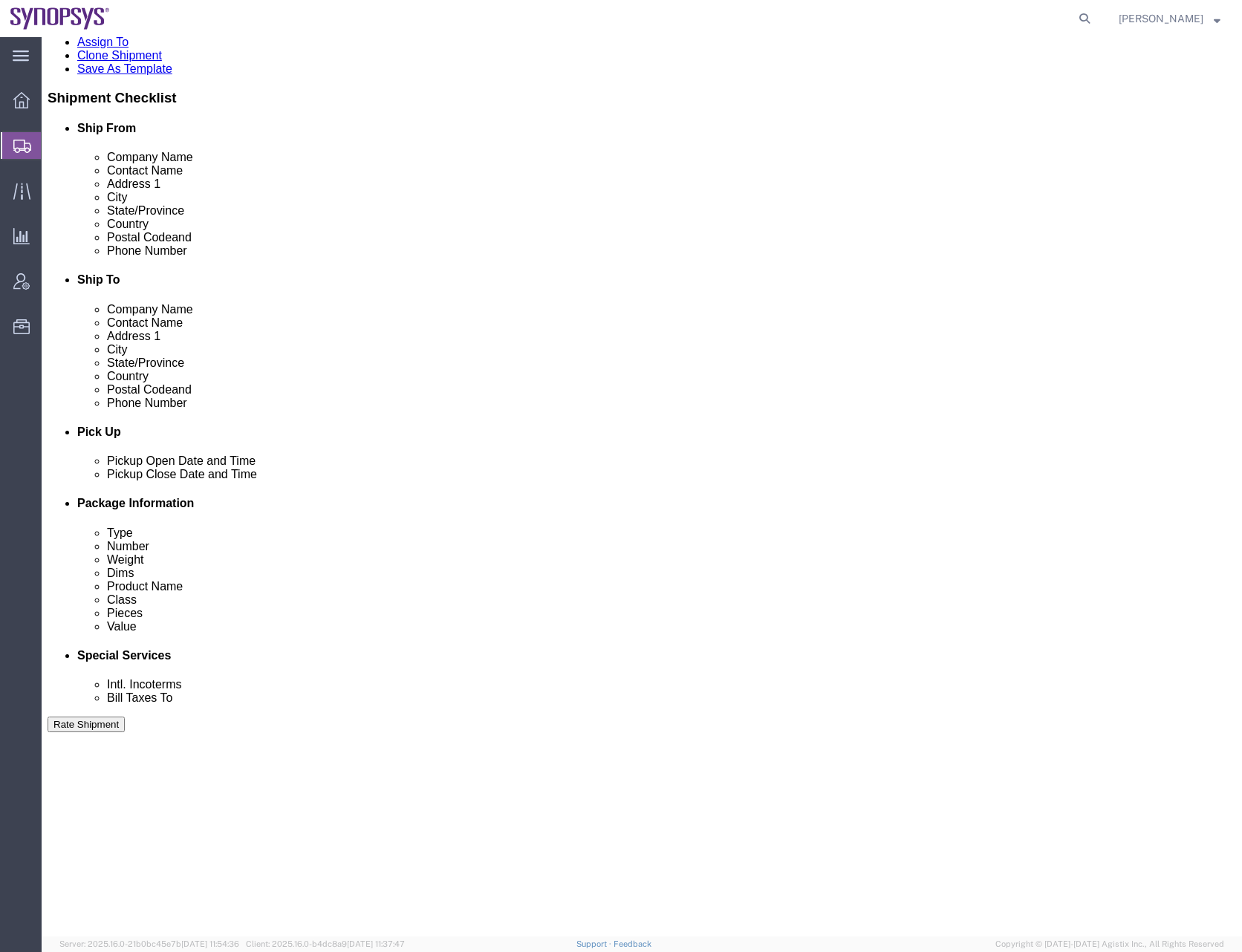
scroll to position [0, 0]
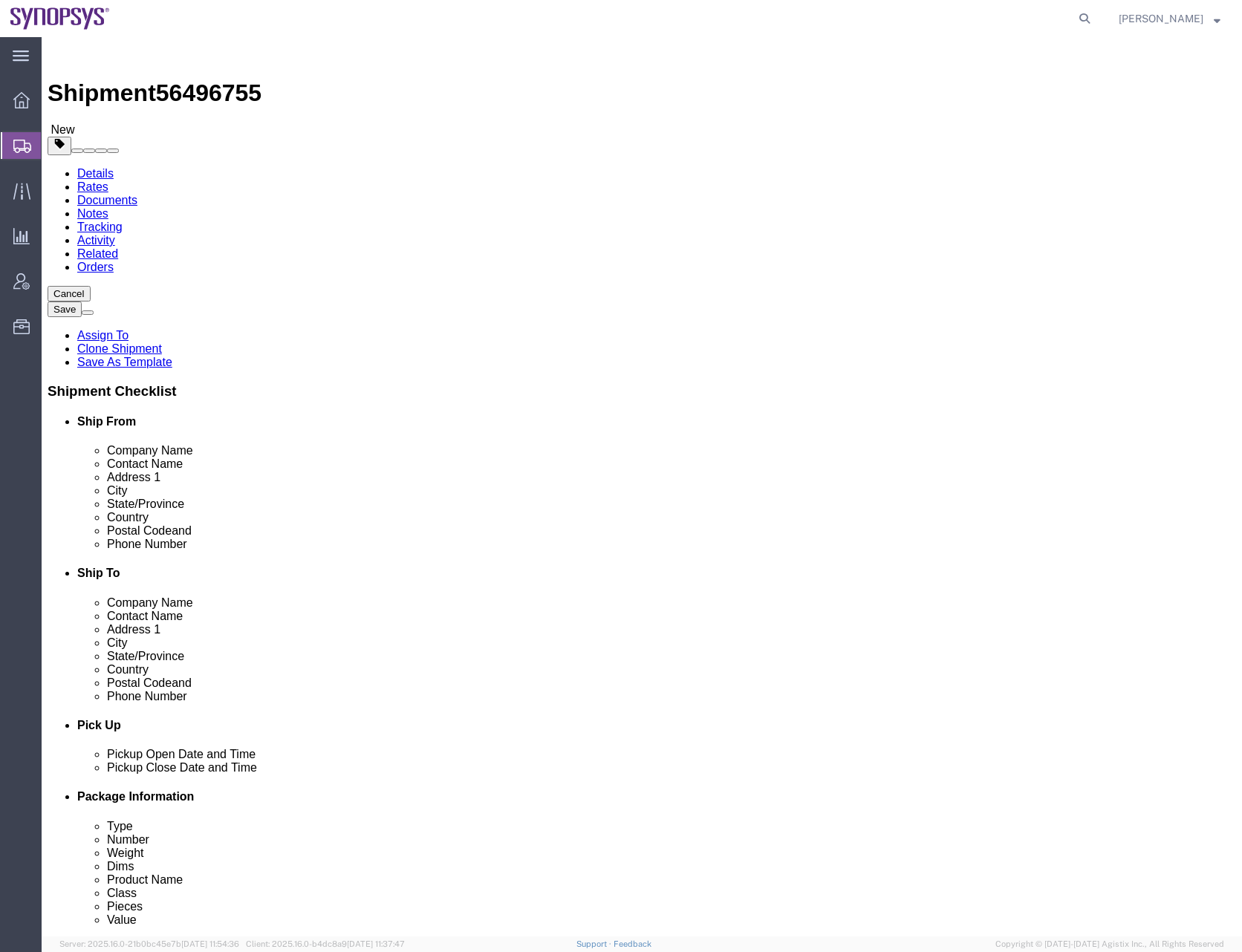
click icon
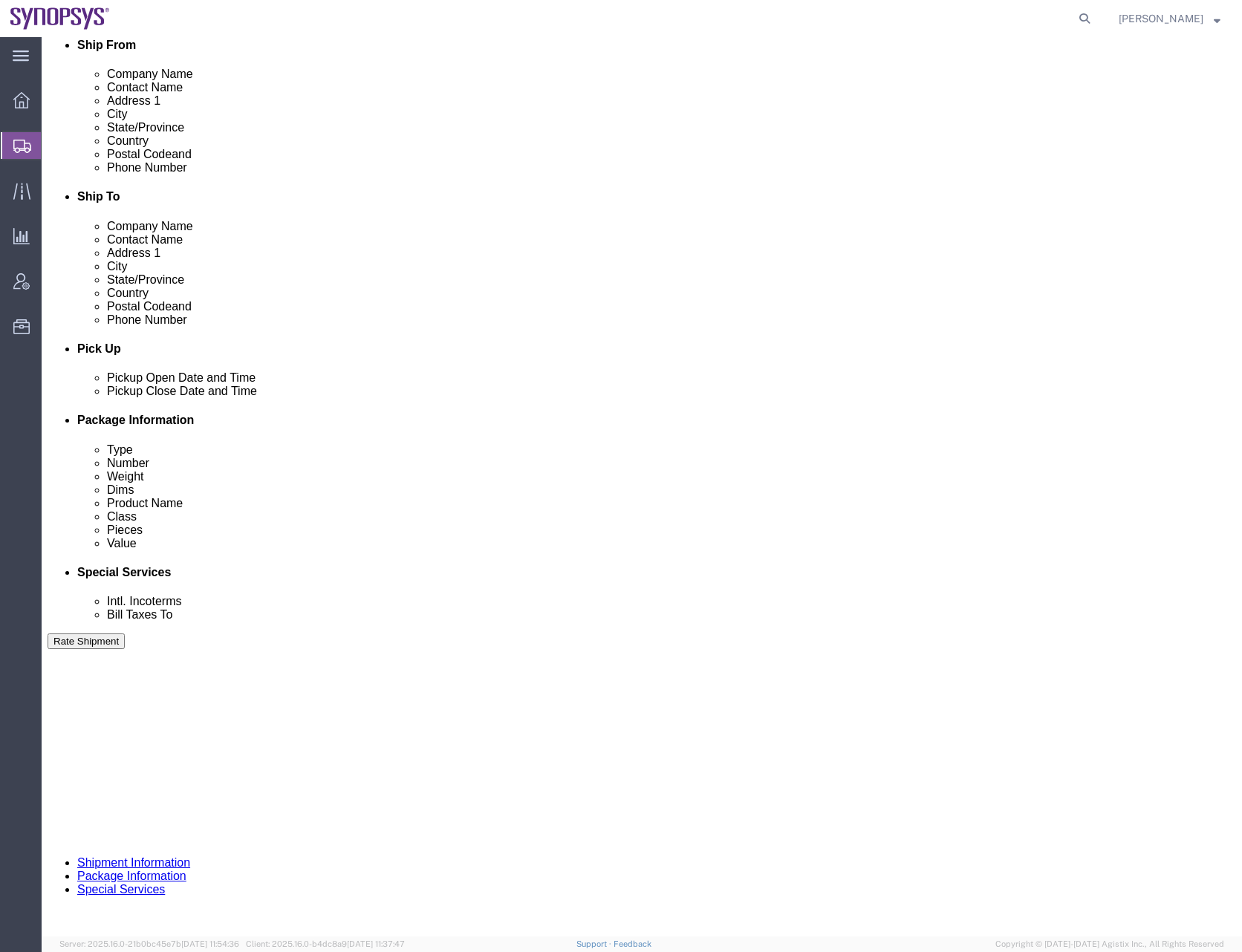
scroll to position [378, 0]
click button "Continue"
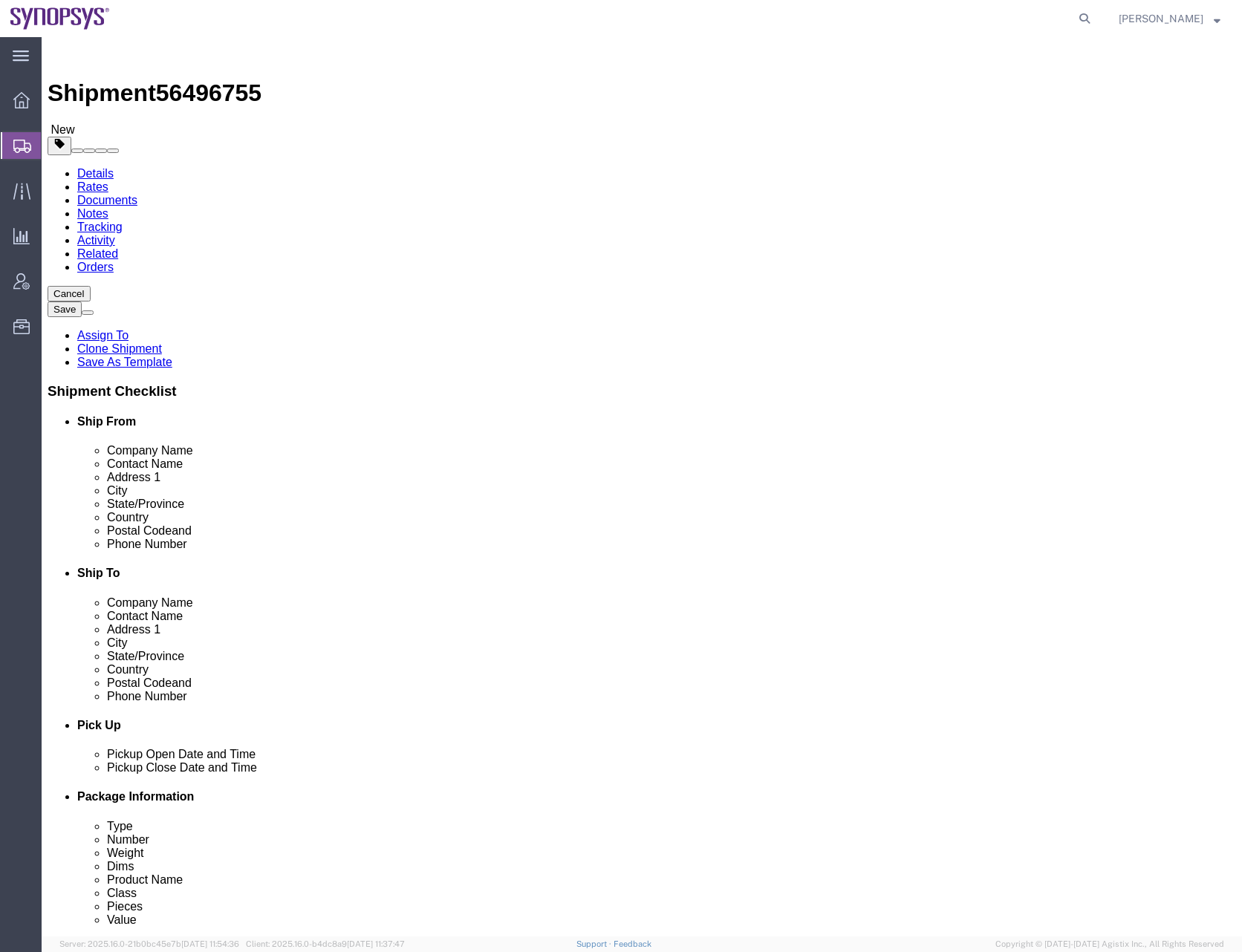
click button "Continue"
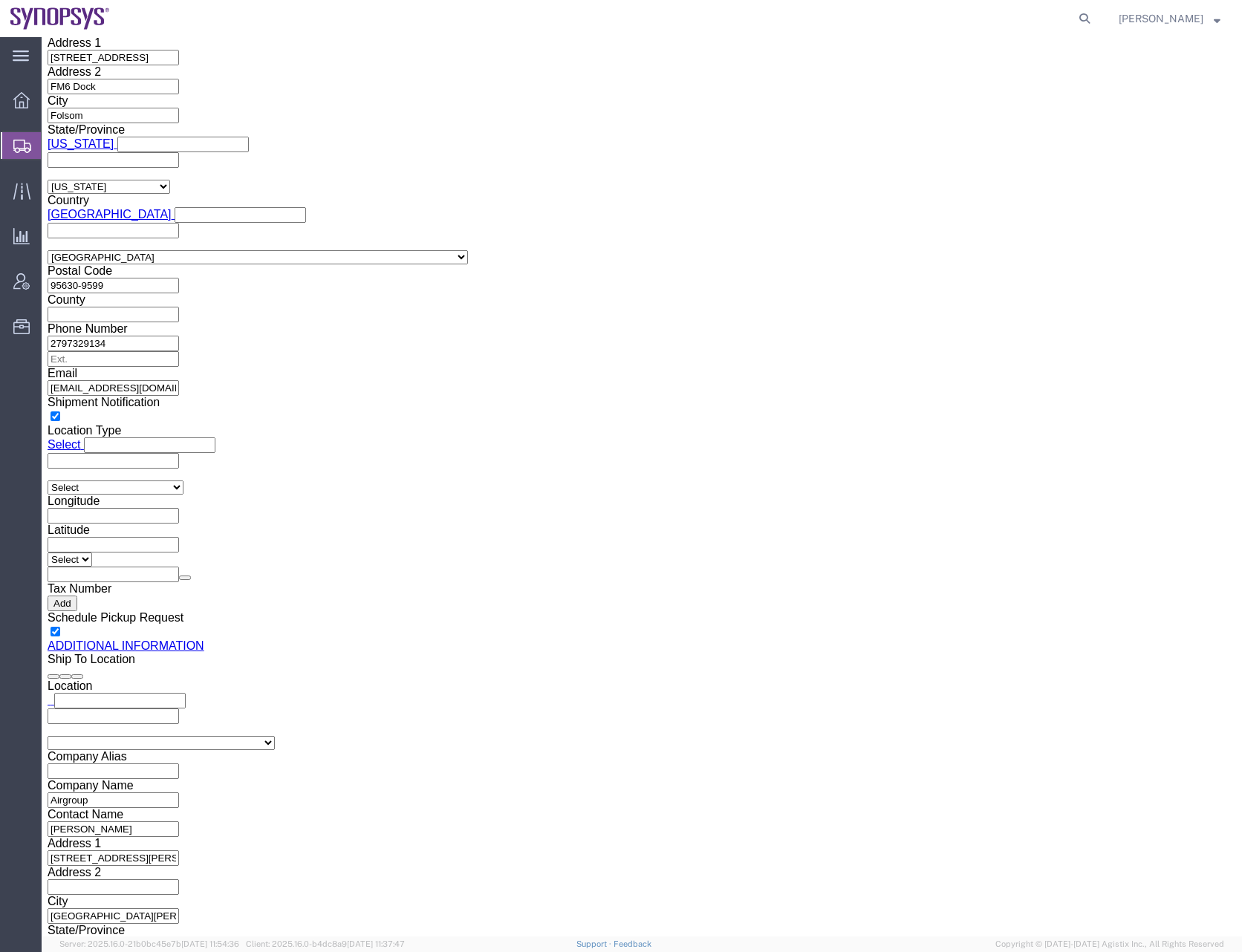
scroll to position [1574, 0]
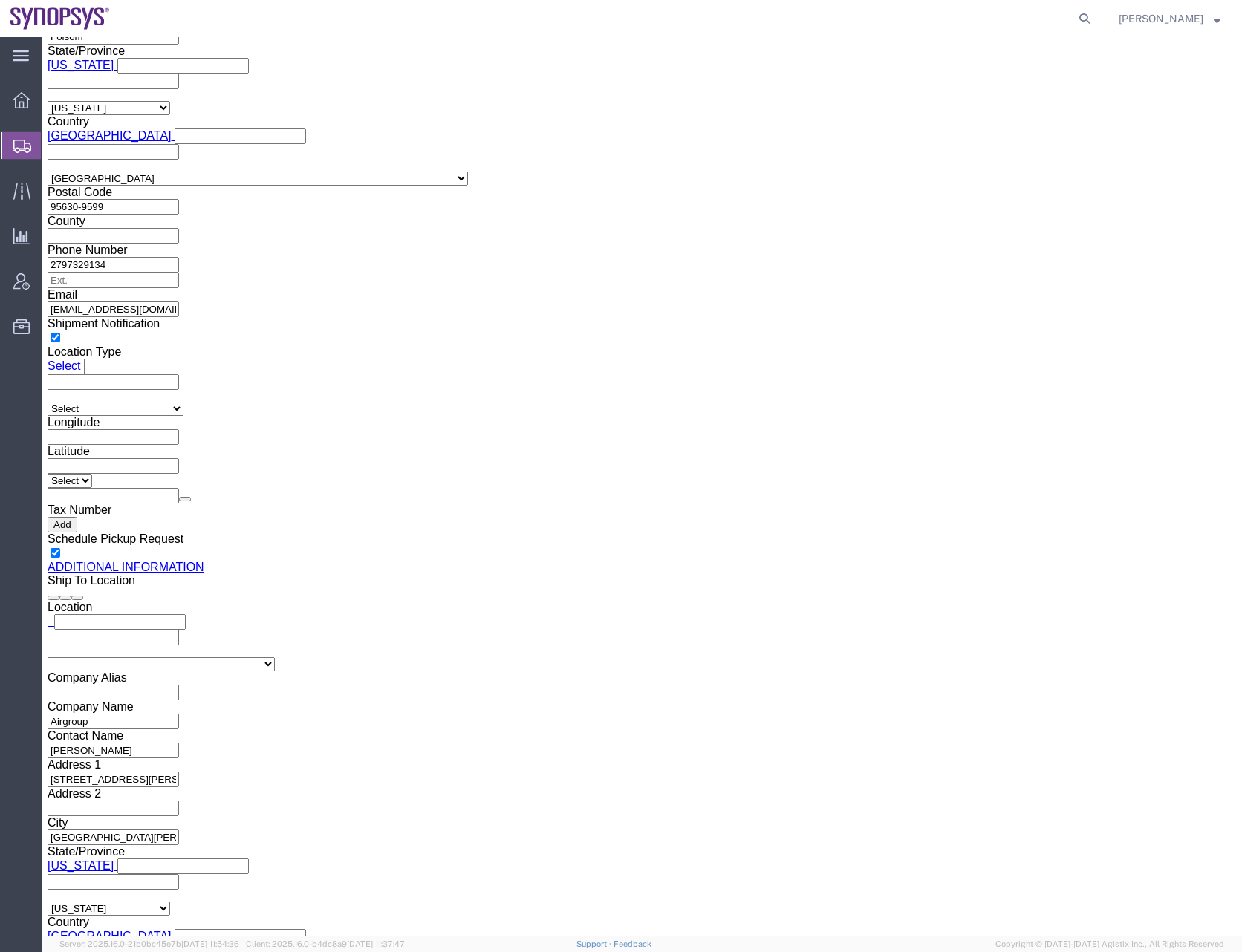
click button "Rate Shipment"
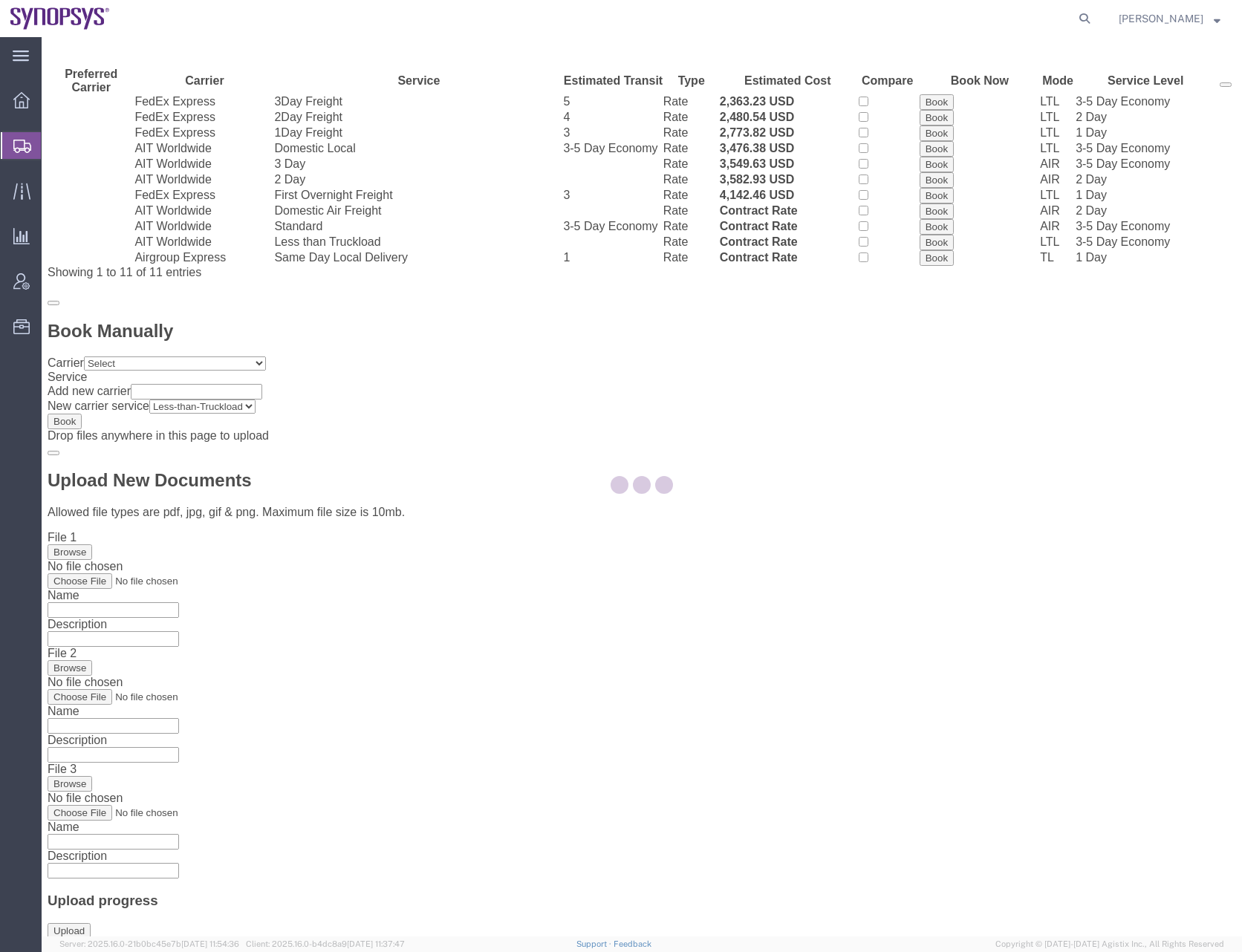
scroll to position [0, 0]
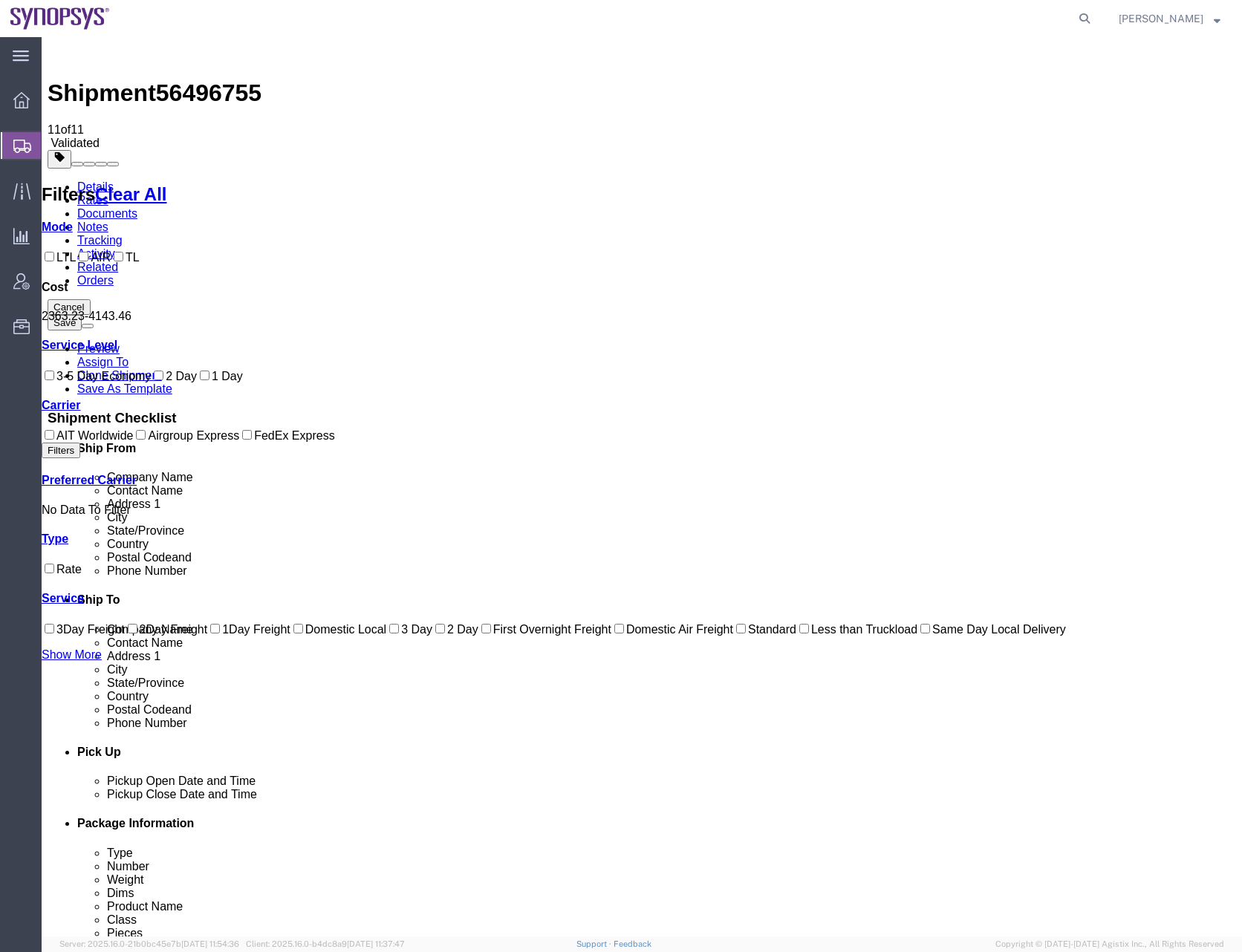
click at [96, 180] on link "Details" at bounding box center [95, 187] width 37 height 13
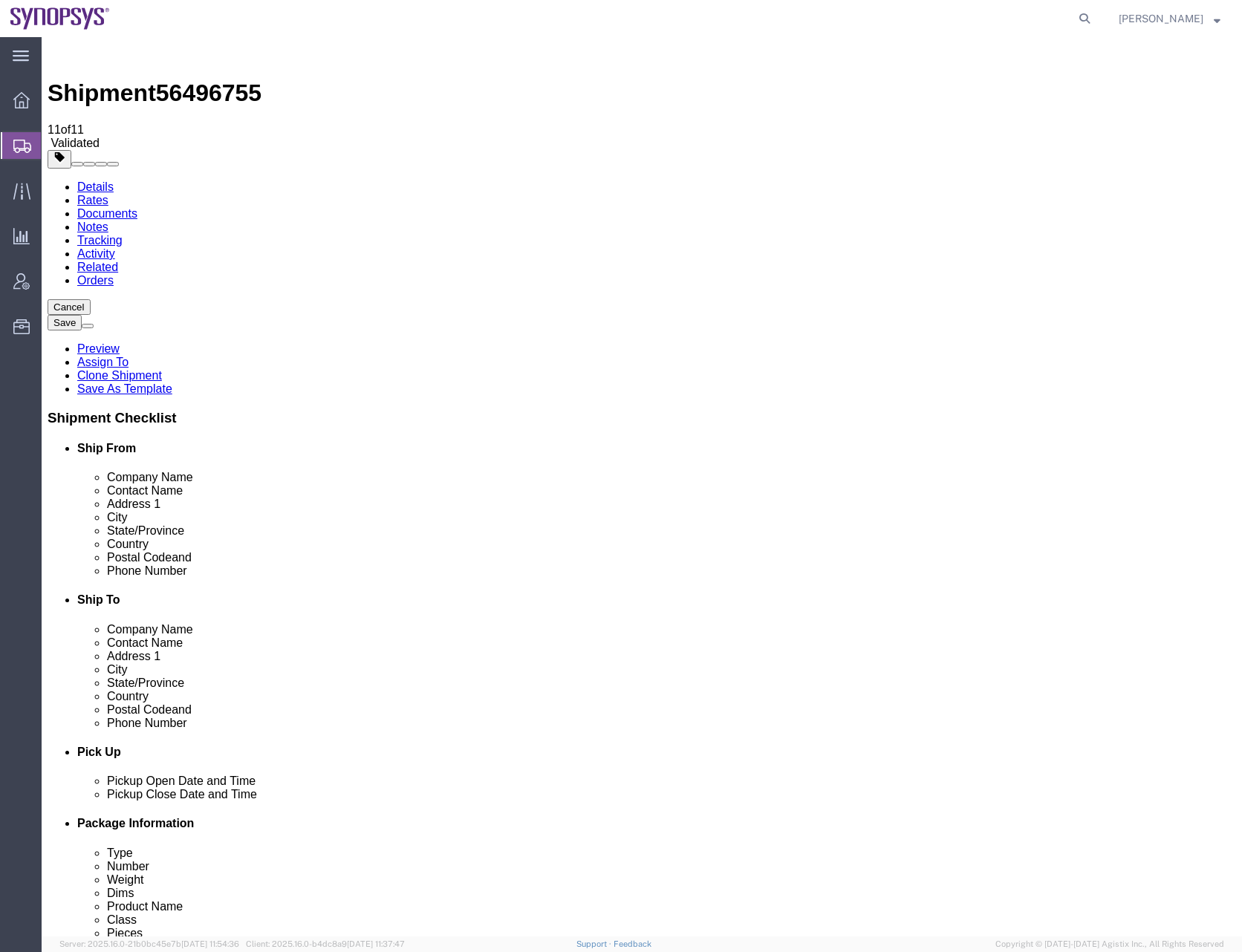
click button "Save"
click div "Cancel Save Preview Assign To Clone Shipment Save As Template Shipment Checklis…"
click button "Rate Shipment"
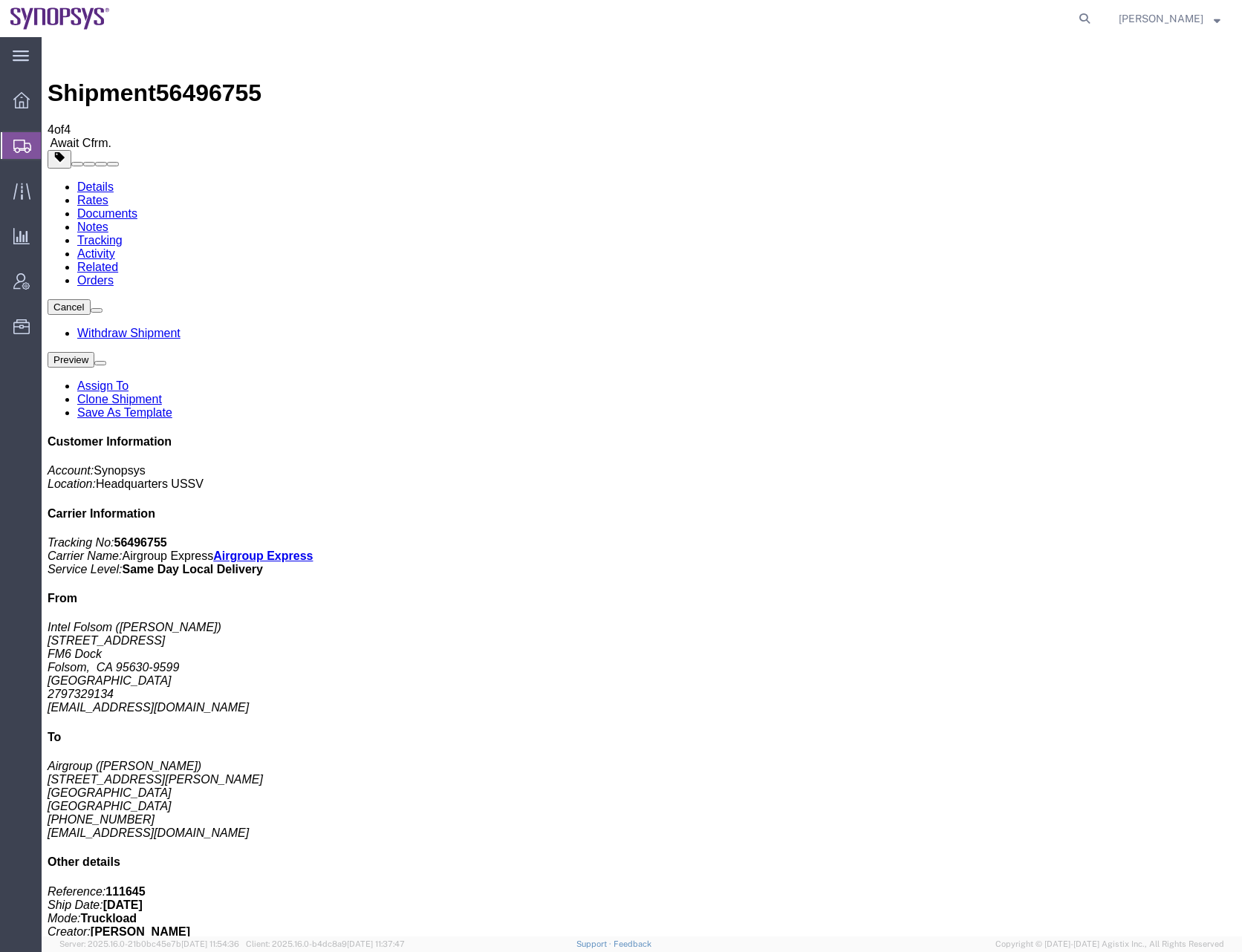
click at [95, 180] on link "Details" at bounding box center [95, 187] width 37 height 13
click link "Documents"
checkbox input "false"
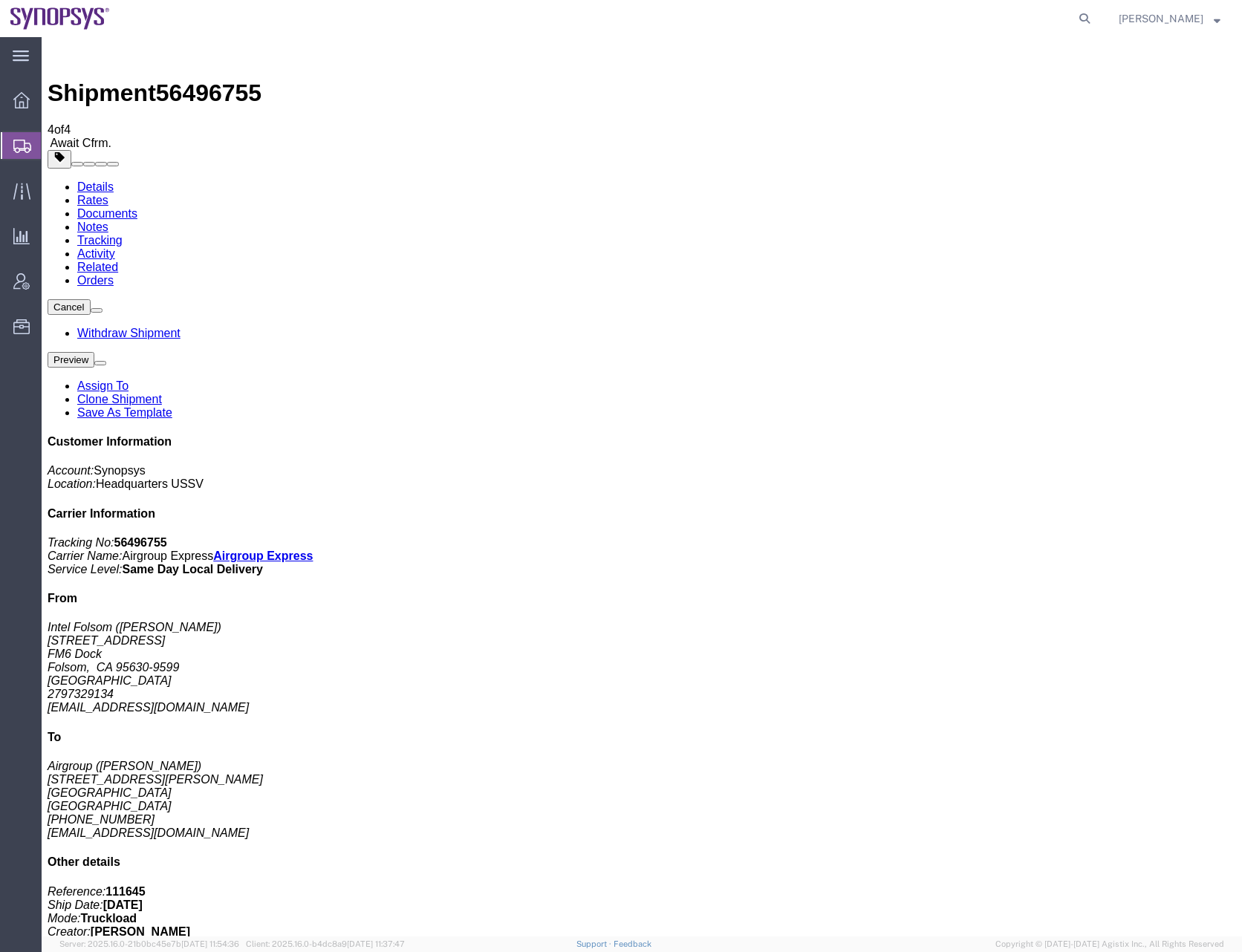
checkbox input "true"
click at [210, 79] on span "56496755" at bounding box center [209, 93] width 105 height 27
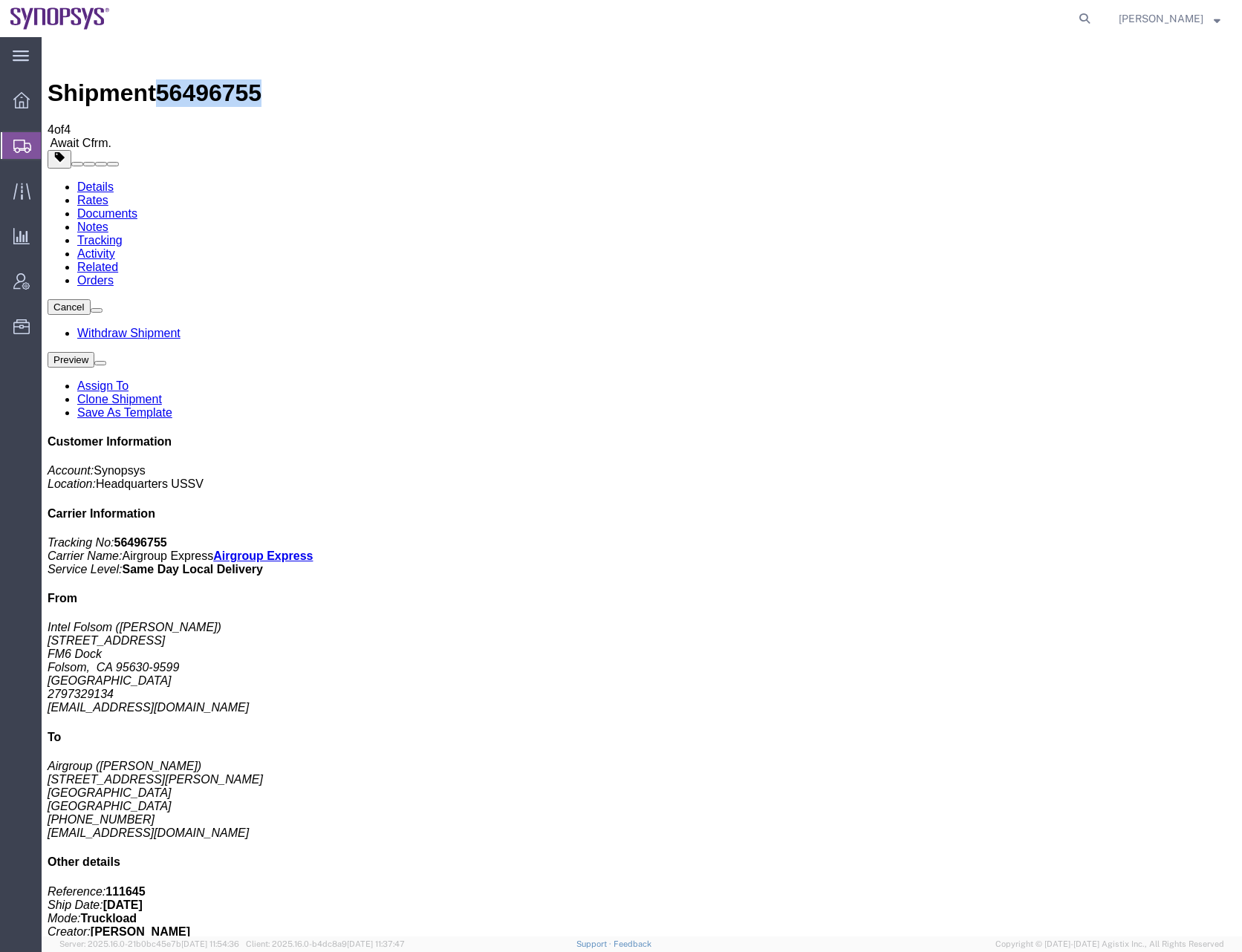
copy span "56496755"
click at [1095, 21] on icon at bounding box center [1084, 18] width 21 height 21
click at [735, 23] on input "search" at bounding box center [848, 19] width 452 height 36
paste input "56486341"
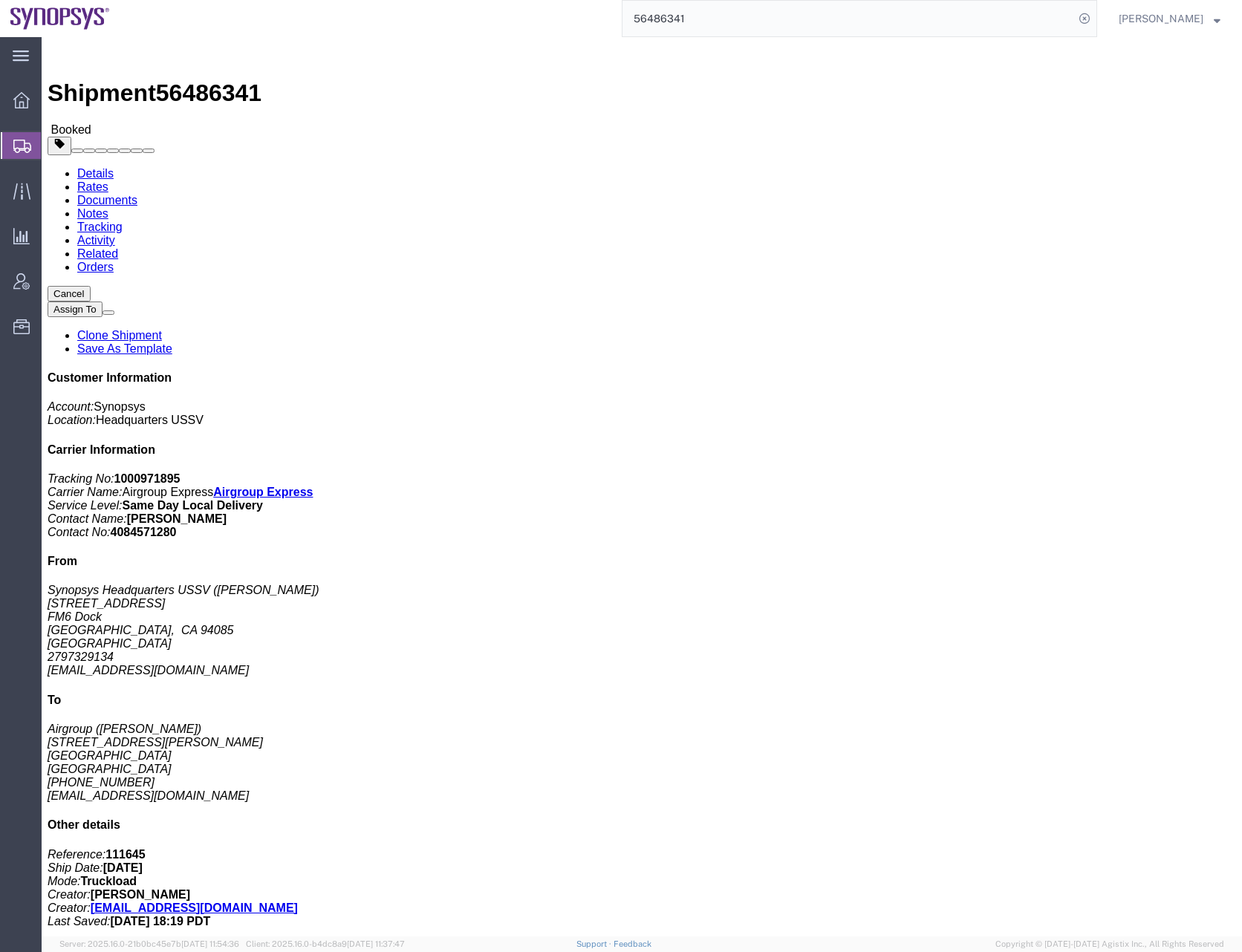
click button "Cancel"
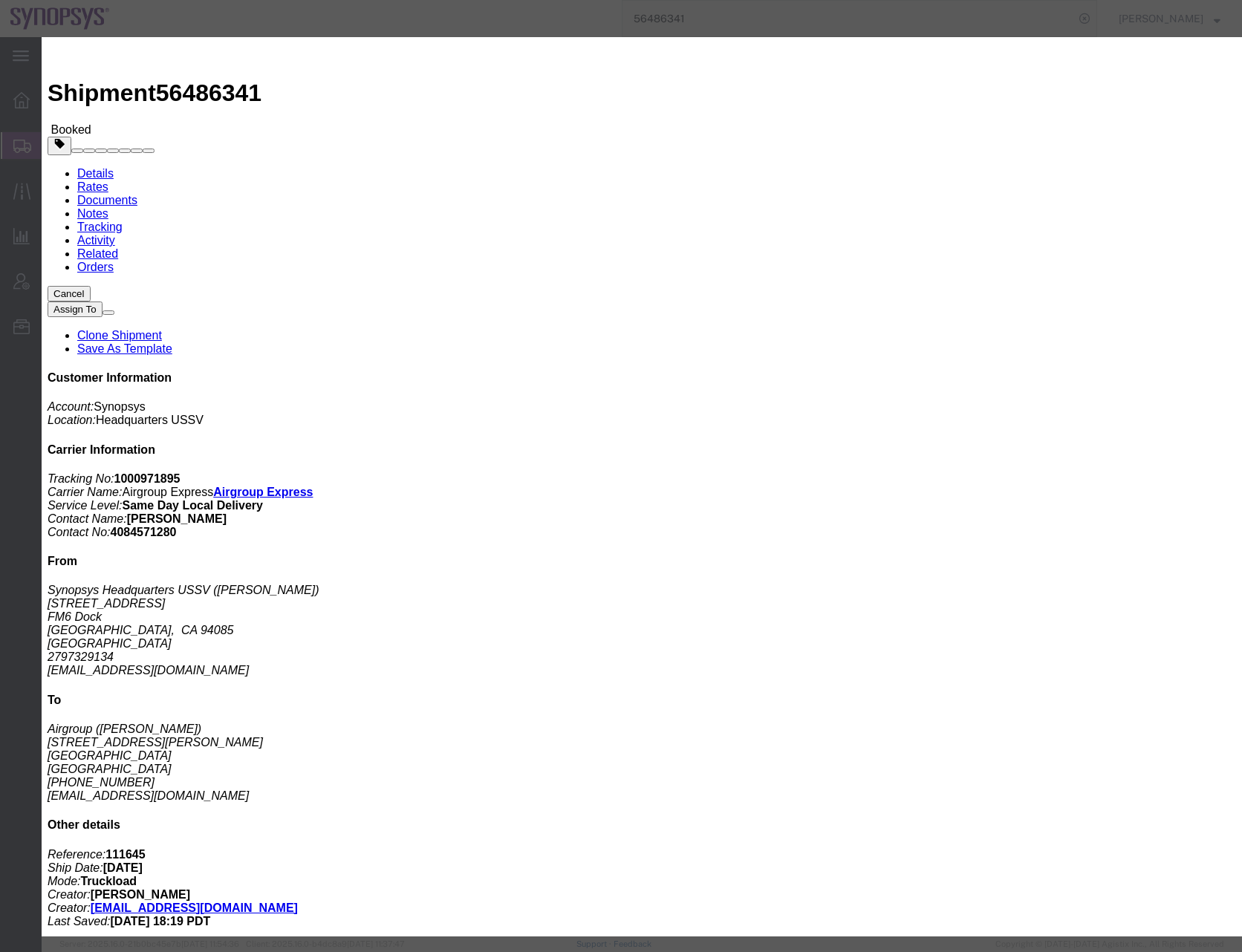
click button "Yes"
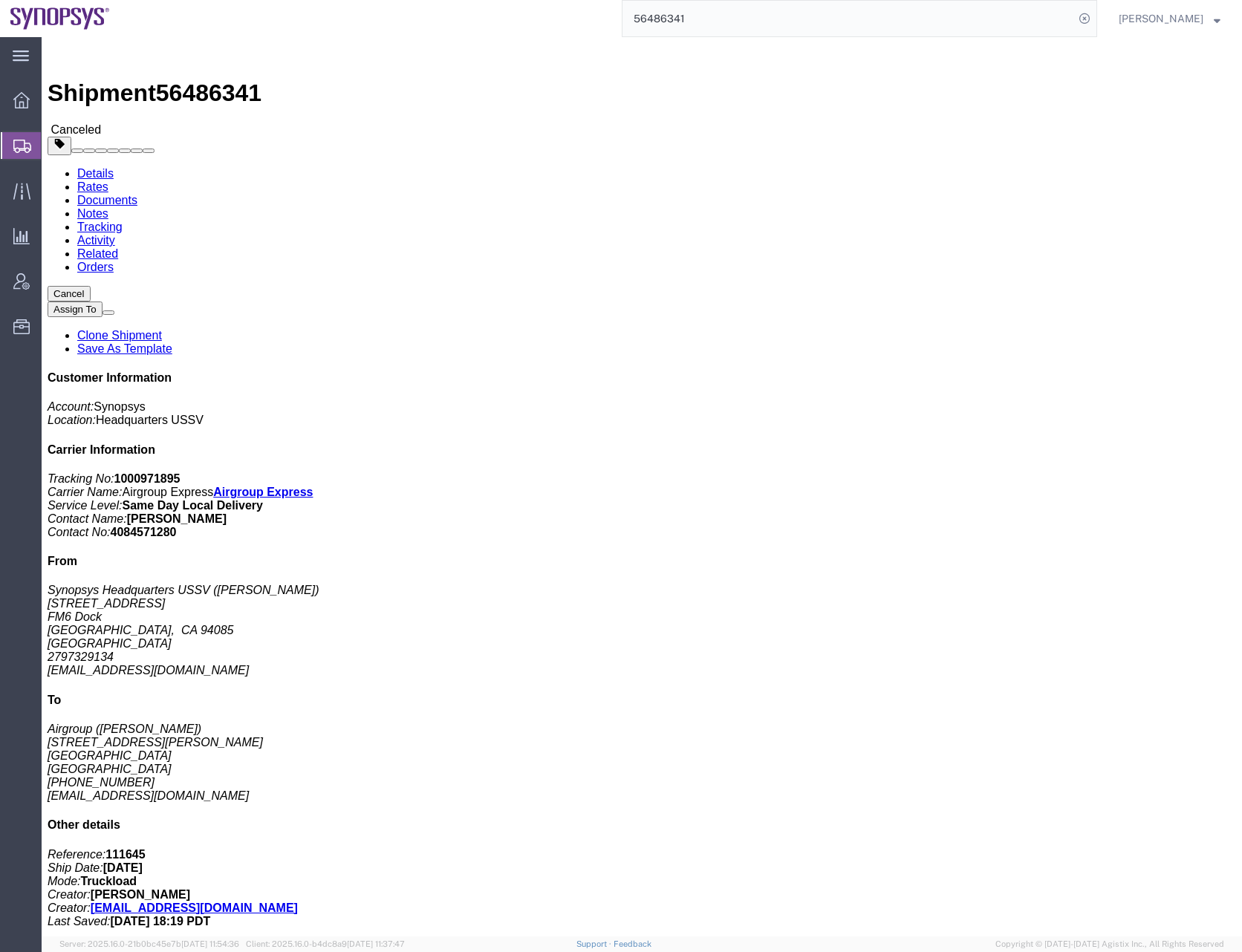
click at [670, 15] on input "56486341" at bounding box center [848, 19] width 452 height 36
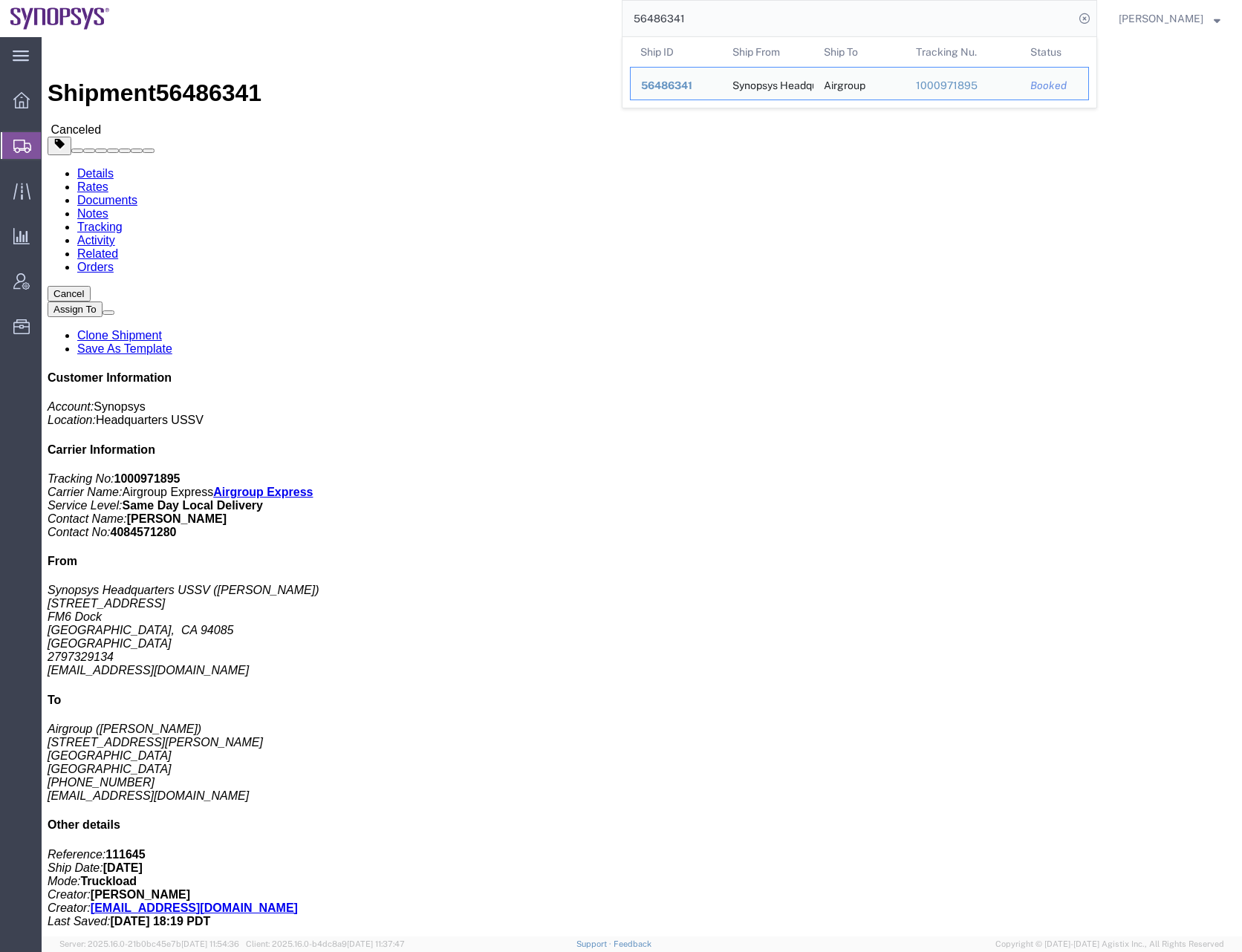
click at [670, 15] on input "56486341" at bounding box center [848, 19] width 452 height 36
paste input "77449"
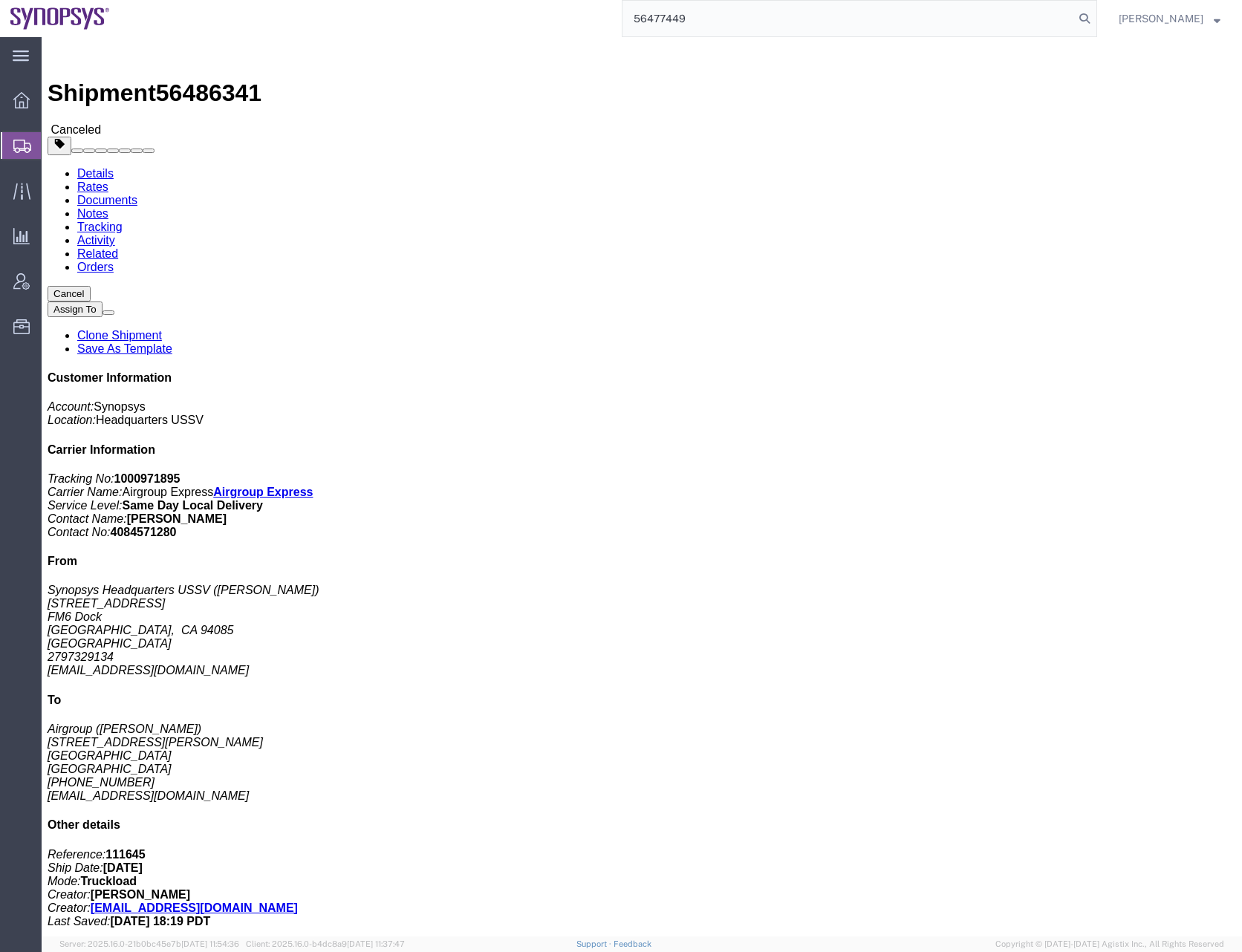
type input "56477449"
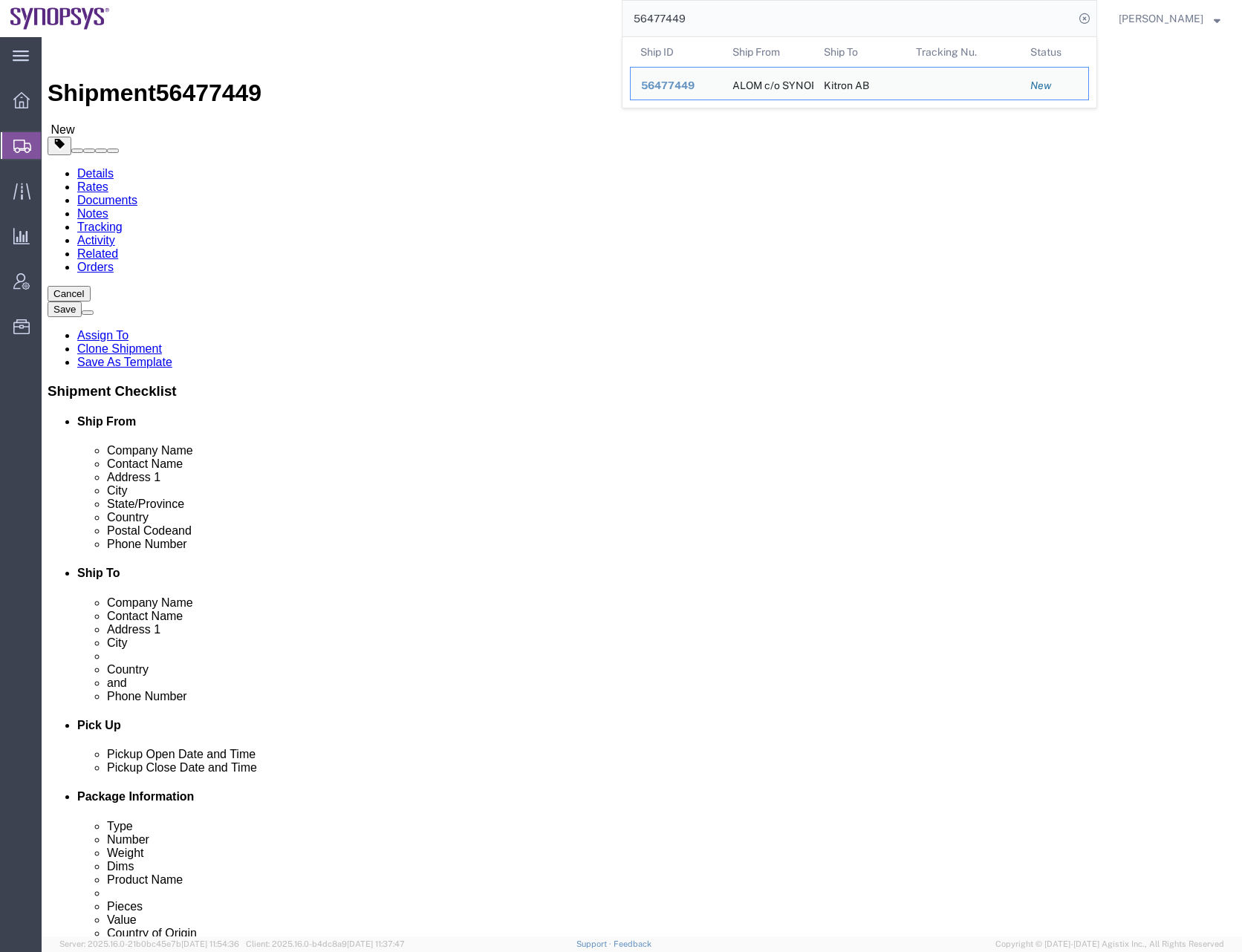
click div "Shipment Information Package Information Special Services"
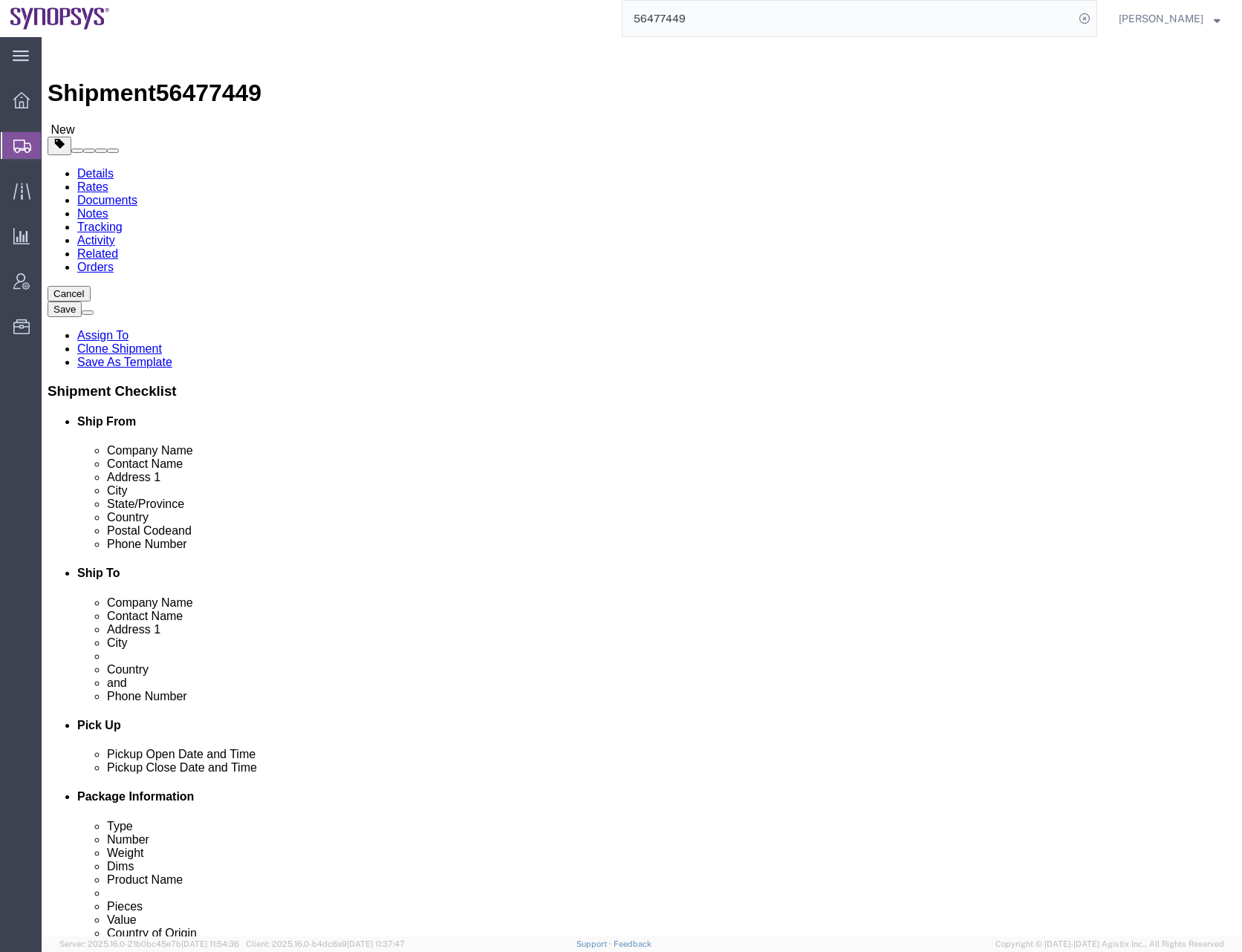
click link "Documents"
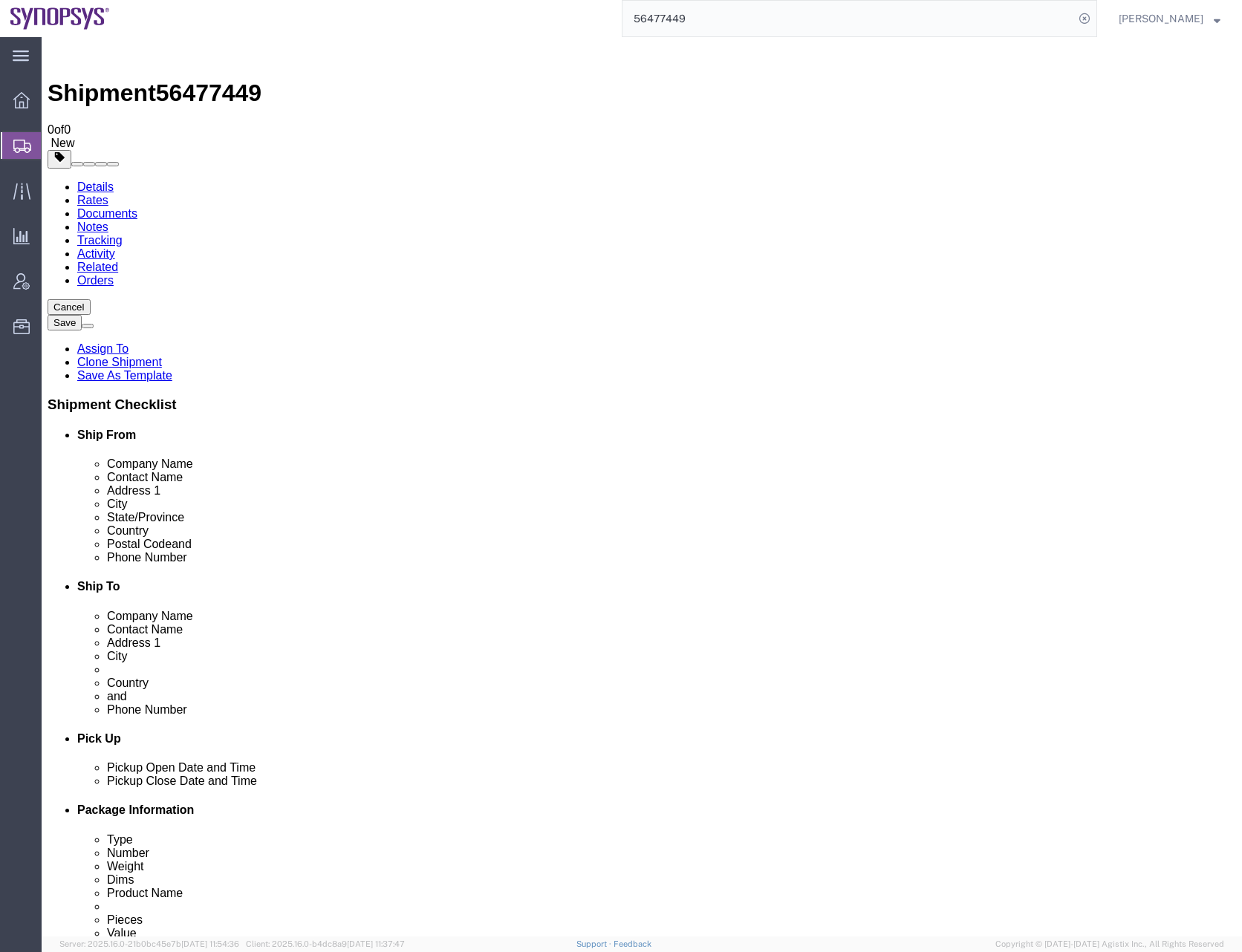
checkbox input "false"
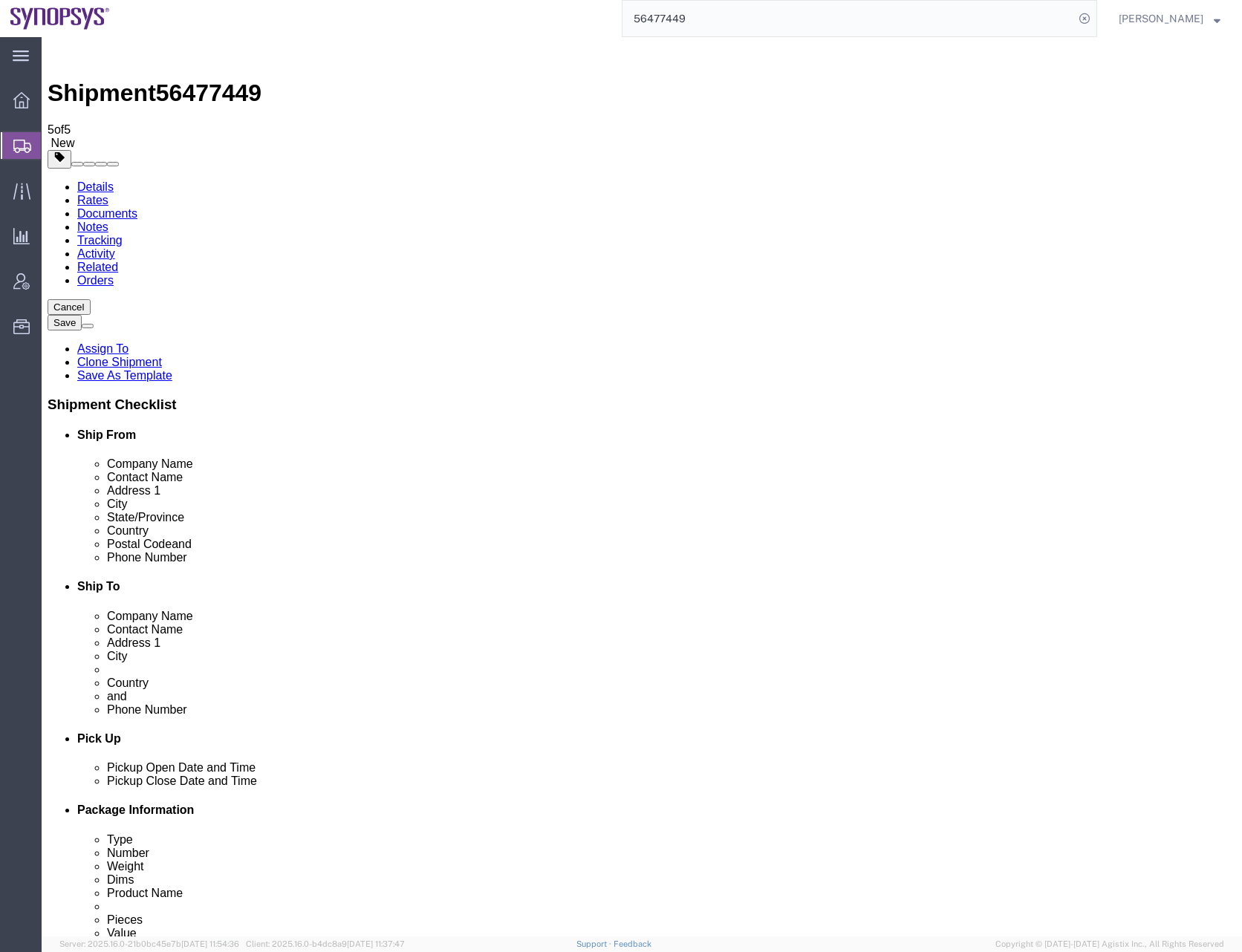
checkbox input "true"
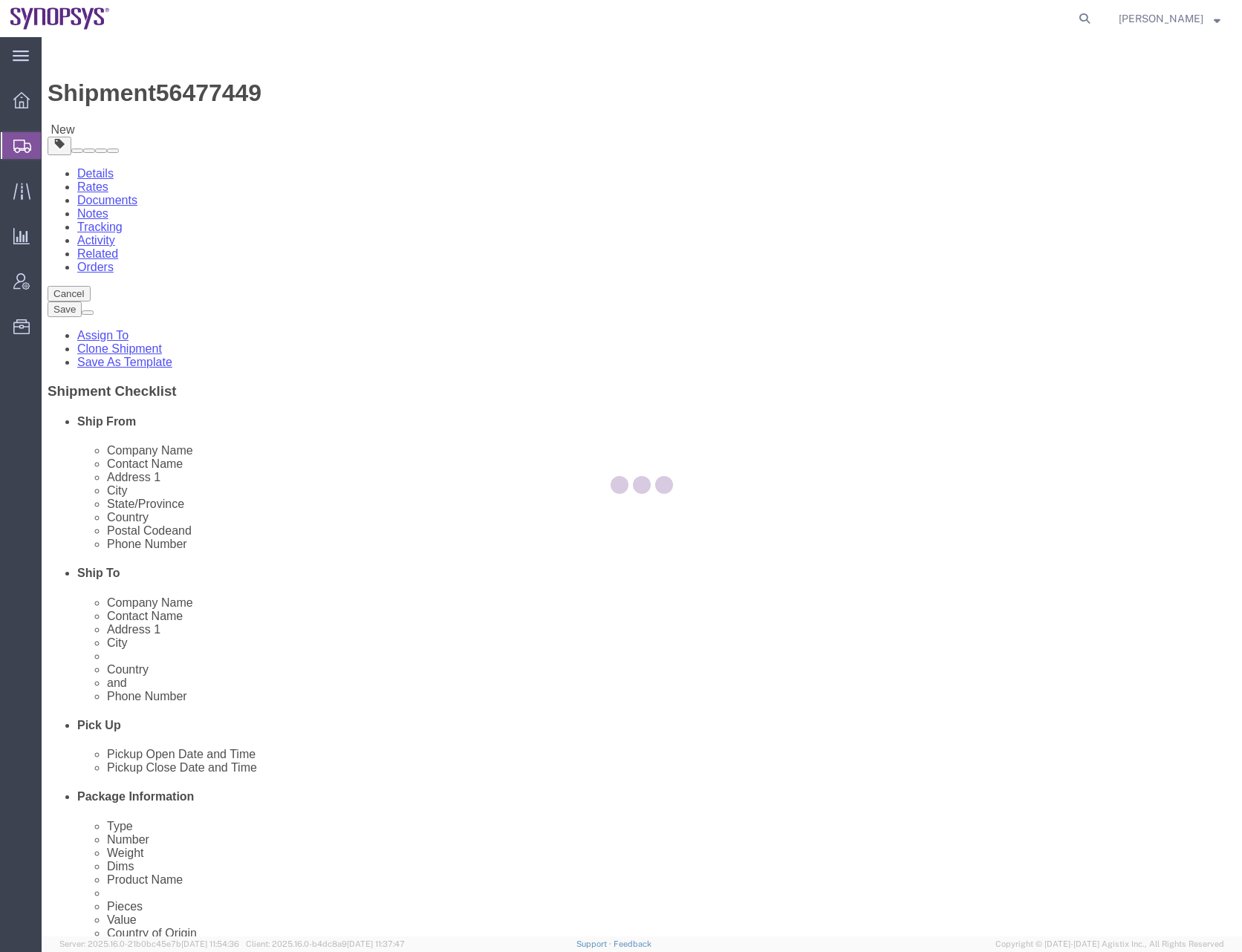
select select
